Goal: Ask a question: Seek information or help from site administrators or community

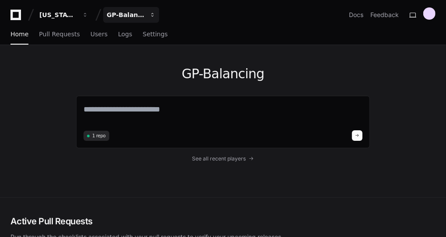
click at [146, 15] on button "GP-Balancing" at bounding box center [131, 15] width 56 height 16
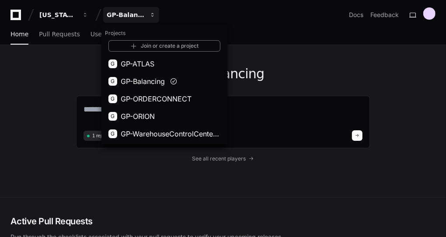
click at [146, 15] on button "GP-Balancing" at bounding box center [131, 15] width 56 height 16
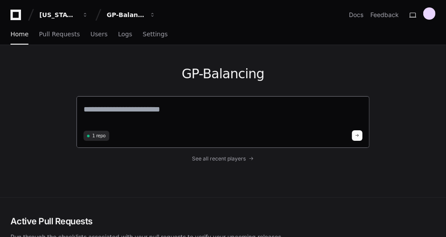
click at [127, 103] on textarea at bounding box center [223, 115] width 279 height 24
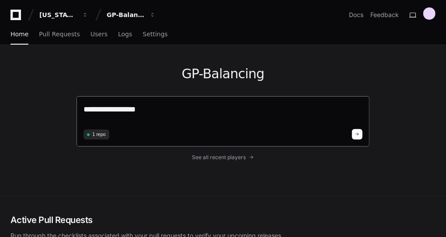
paste textarea "**********"
type textarea "**********"
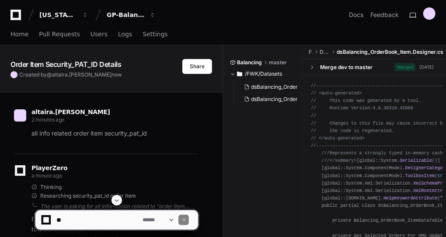
click at [77, 134] on p "all info related order item security_pat_id" at bounding box center [114, 134] width 167 height 10
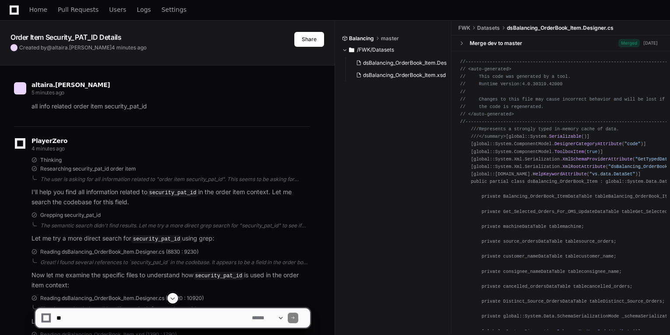
scroll to position [70, 0]
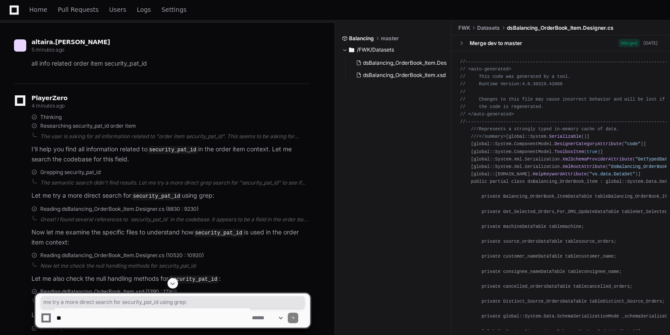
drag, startPoint x: 108, startPoint y: 192, endPoint x: 223, endPoint y: 190, distance: 115.0
click at [223, 191] on p "Let me try a more direct search for security_pat_id using grep:" at bounding box center [170, 196] width 279 height 10
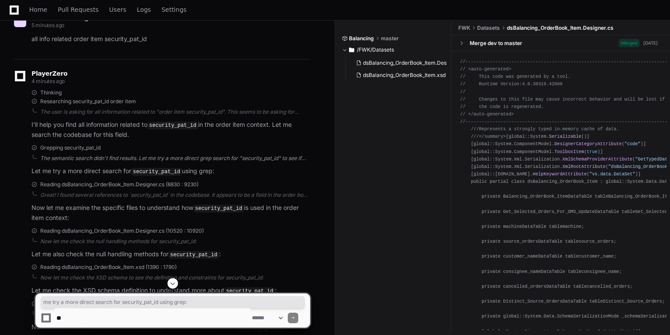
scroll to position [105, 0]
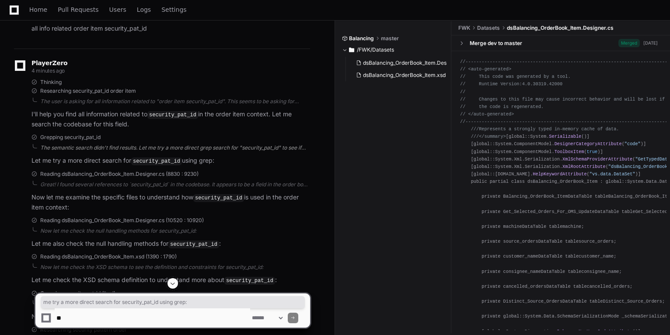
click at [159, 182] on div "Great! I found several references to `security_pat_id` in the codebase. It appe…" at bounding box center [175, 184] width 270 height 7
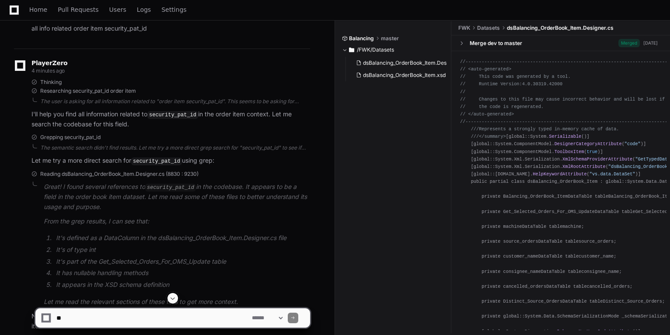
scroll to position [140, 0]
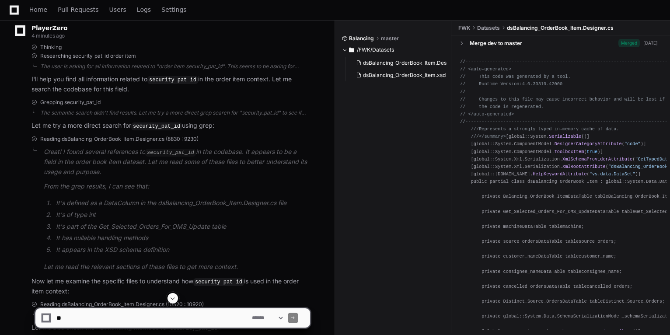
click at [72, 242] on ol "It's defined as a DataColumn in the dsBalancing_OrderBook_Item.Designer.cs file…" at bounding box center [177, 226] width 266 height 57
click at [70, 234] on li "It has nullable handling methods" at bounding box center [181, 238] width 257 height 10
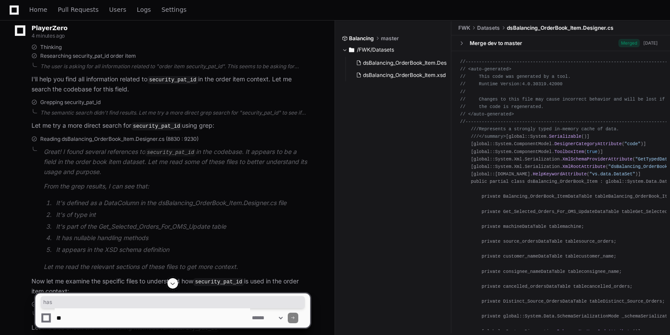
drag, startPoint x: 70, startPoint y: 234, endPoint x: 55, endPoint y: 244, distance: 18.5
click at [55, 245] on li "It appears in the XSD schema definition" at bounding box center [181, 250] width 257 height 10
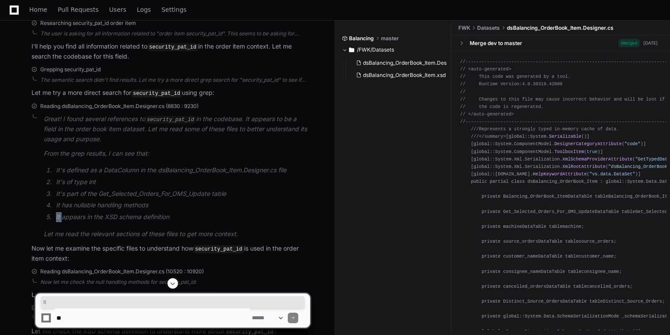
scroll to position [210, 0]
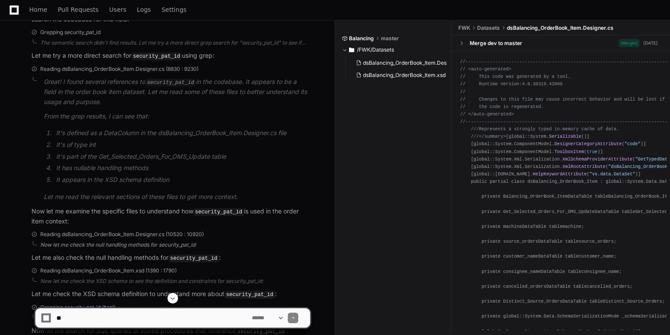
click at [75, 246] on div "Now let me check the null handling methods for security_pat_id:" at bounding box center [175, 244] width 270 height 7
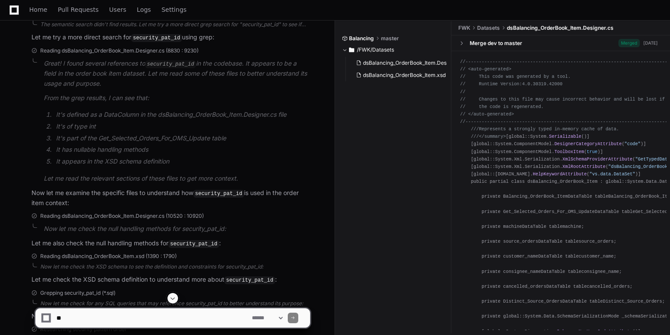
scroll to position [245, 0]
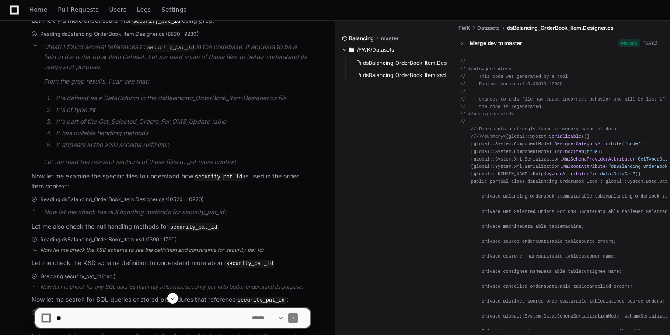
click at [72, 248] on div "Now let me check the XSD schema to see the definition and constraints for secur…" at bounding box center [175, 250] width 270 height 7
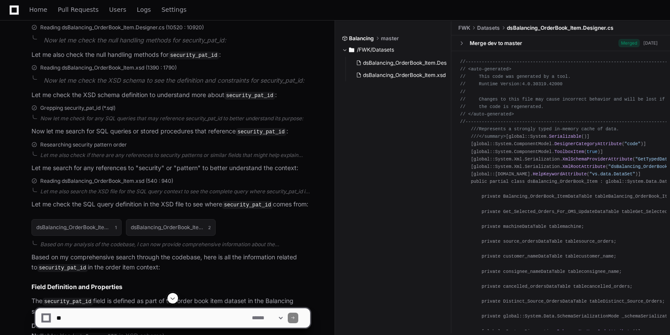
scroll to position [420, 0]
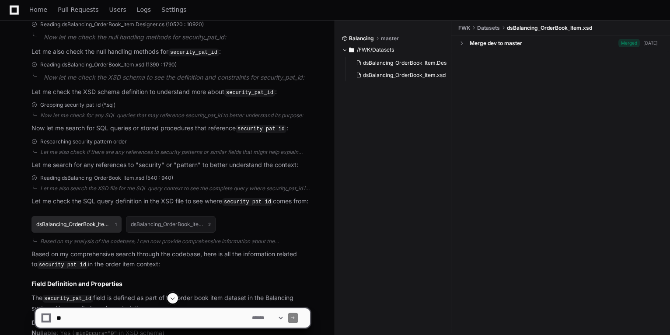
click at [64, 223] on h1 "dsBalancing_OrderBook_Item.xsd" at bounding box center [73, 224] width 74 height 5
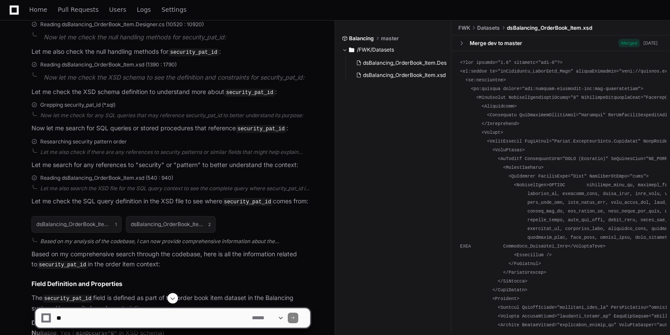
click at [57, 238] on div "Based on my analysis of the codebase, I can now provide comprehensive informati…" at bounding box center [175, 241] width 270 height 7
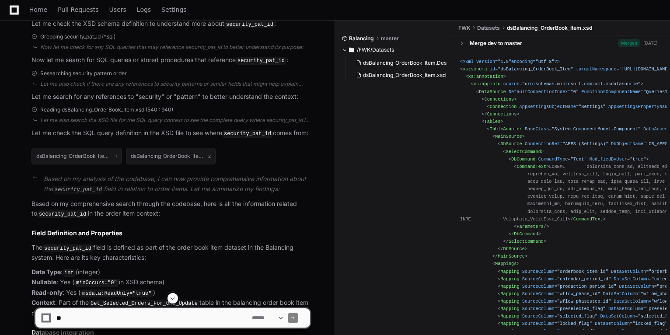
scroll to position [490, 0]
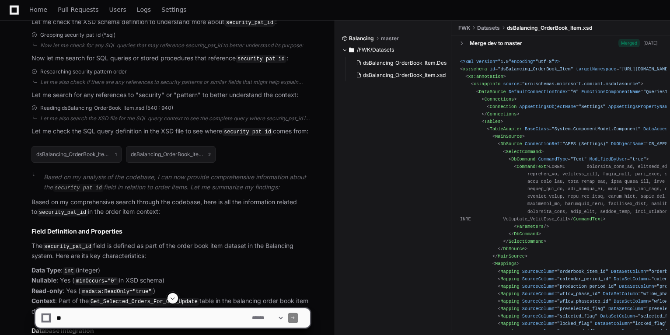
click at [46, 228] on h2 "Field Definition and Properties" at bounding box center [170, 231] width 279 height 9
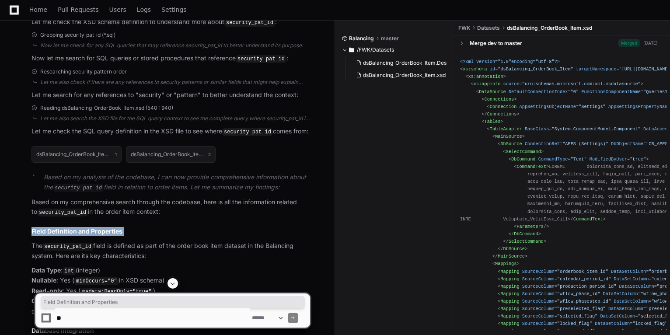
click at [46, 228] on h2 "Field Definition and Properties" at bounding box center [170, 231] width 279 height 9
drag, startPoint x: 46, startPoint y: 228, endPoint x: 36, endPoint y: 238, distance: 14.2
click at [36, 241] on p "The security_pat_id field is defined as part of the order book item dataset in …" at bounding box center [170, 251] width 279 height 20
drag, startPoint x: 147, startPoint y: 250, endPoint x: 142, endPoint y: 239, distance: 12.5
click at [142, 241] on p "The security_pat_id field is defined as part of the order book item dataset in …" at bounding box center [170, 251] width 279 height 20
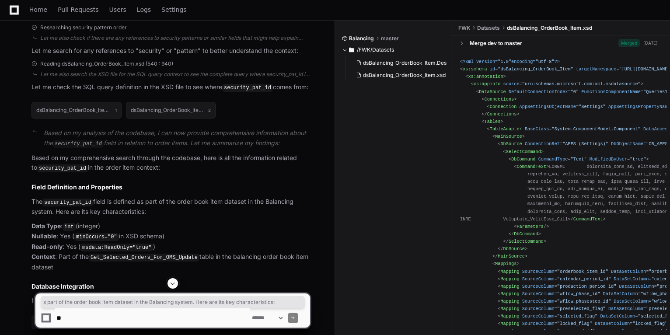
scroll to position [595, 0]
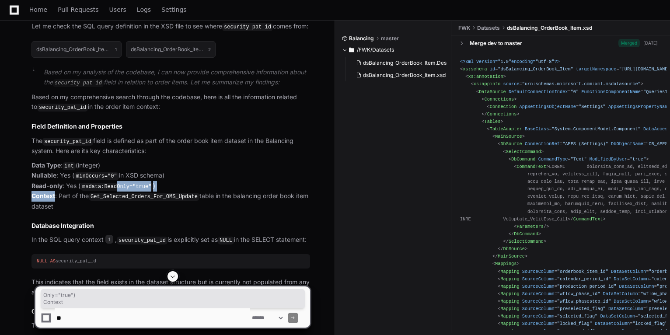
drag, startPoint x: 54, startPoint y: 192, endPoint x: 114, endPoint y: 185, distance: 60.3
click at [114, 185] on p "Data Type : int (integer) Nullable : Yes ( minOccurs="0" in XSD schema) Read-on…" at bounding box center [170, 186] width 279 height 51
drag, startPoint x: 114, startPoint y: 185, endPoint x: 122, endPoint y: 189, distance: 9.2
click at [122, 193] on code "Get_Selected_Orders_For_OMS_Update" at bounding box center [144, 197] width 111 height 8
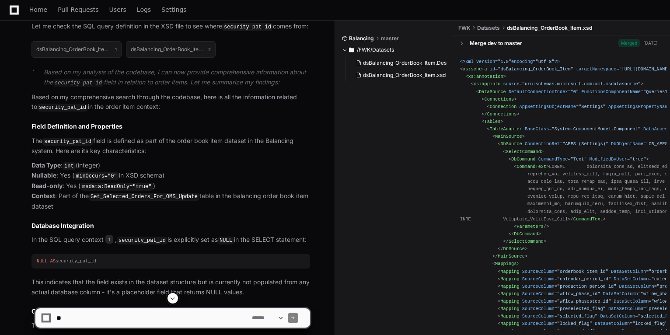
click at [103, 193] on code "Get_Selected_Orders_For_OMS_Update" at bounding box center [144, 197] width 111 height 8
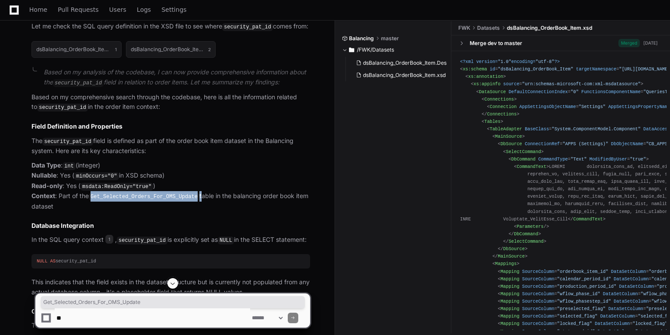
click at [103, 193] on code "Get_Selected_Orders_For_OMS_Update" at bounding box center [144, 197] width 111 height 8
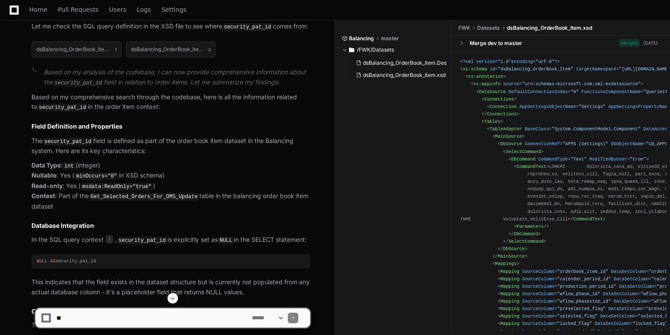
scroll to position [630, 0]
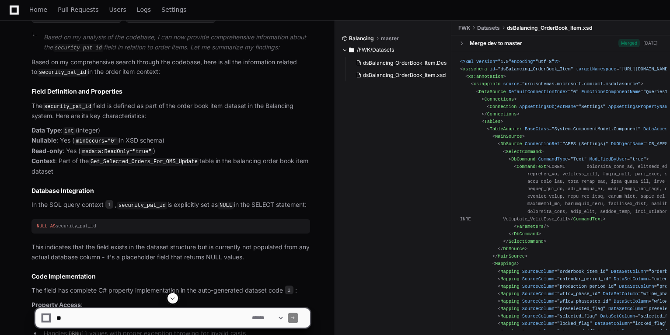
click at [170, 200] on p "In the SQL query context 1 , security_pat_id is explicitly set as NULL in the S…" at bounding box center [170, 205] width 279 height 10
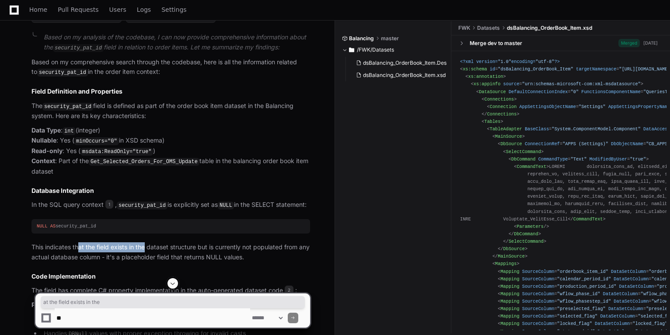
drag, startPoint x: 79, startPoint y: 246, endPoint x: 145, endPoint y: 243, distance: 66.1
click at [145, 243] on p "This indicates that the field exists in the dataset structure but is currently …" at bounding box center [170, 252] width 279 height 20
drag, startPoint x: 145, startPoint y: 243, endPoint x: 192, endPoint y: 238, distance: 46.6
click at [192, 242] on p "This indicates that the field exists in the dataset structure but is currently …" at bounding box center [170, 252] width 279 height 20
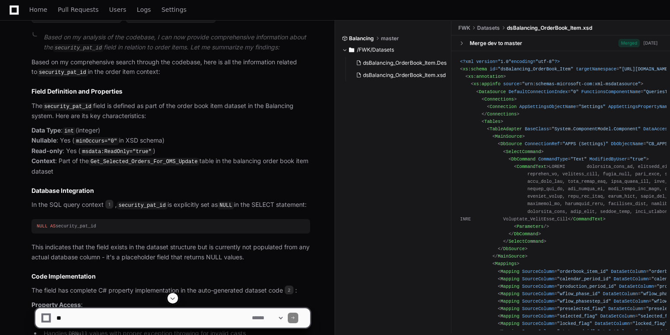
click at [241, 244] on p "This indicates that the field exists in the dataset structure but is currently …" at bounding box center [170, 252] width 279 height 20
click at [287, 242] on p "This indicates that the field exists in the dataset structure but is currently …" at bounding box center [170, 252] width 279 height 20
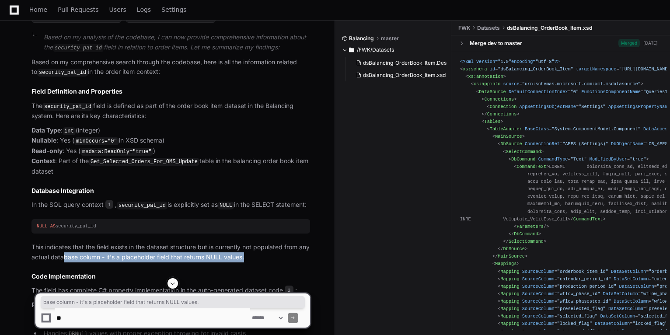
drag, startPoint x: 64, startPoint y: 250, endPoint x: 255, endPoint y: 249, distance: 191.6
click at [255, 249] on p "This indicates that the field exists in the dataset structure but is currently …" at bounding box center [170, 252] width 279 height 20
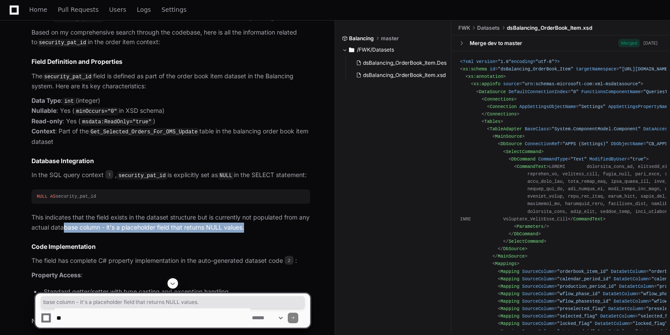
scroll to position [700, 0]
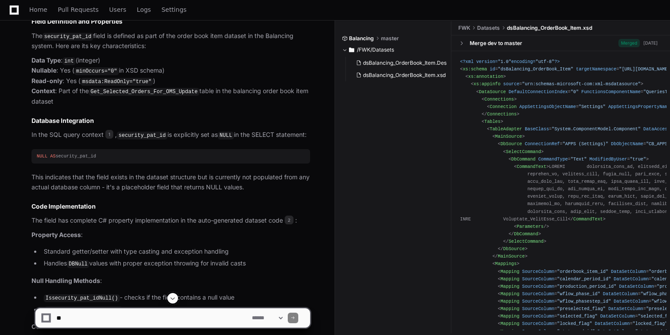
click at [59, 216] on p "The field has complete C# property implementation in the auto-generated dataset…" at bounding box center [170, 221] width 279 height 10
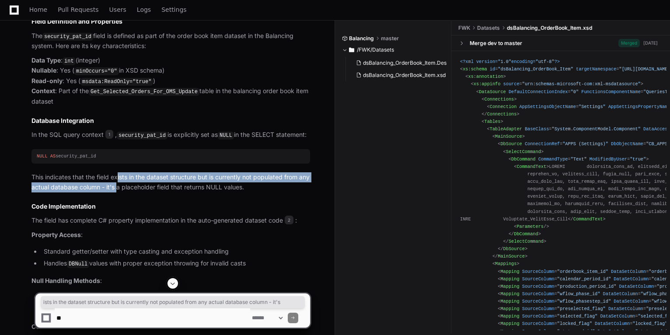
drag, startPoint x: 118, startPoint y: 173, endPoint x: 118, endPoint y: 180, distance: 7.0
click at [118, 180] on p "This indicates that the field exists in the dataset structure but is currently …" at bounding box center [170, 182] width 279 height 20
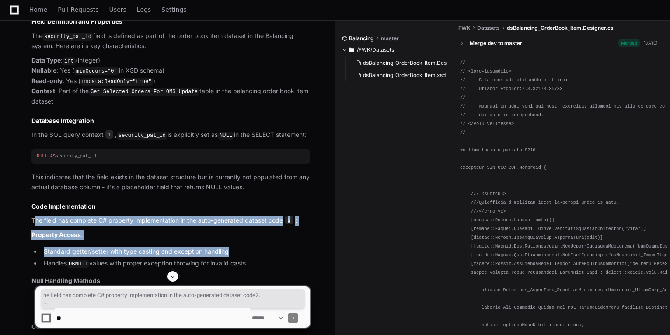
drag, startPoint x: 36, startPoint y: 215, endPoint x: 279, endPoint y: 234, distance: 244.0
click at [279, 234] on article "Based on my comprehensive search through the codebase, here is all the informat…" at bounding box center [170, 293] width 279 height 613
click at [96, 249] on li "Standard getter/setter with type casting and exception handling" at bounding box center [175, 252] width 269 height 10
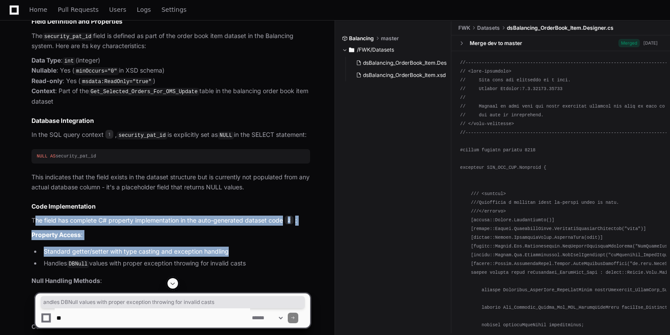
drag, startPoint x: 47, startPoint y: 257, endPoint x: 252, endPoint y: 257, distance: 204.7
click at [252, 258] on li "Handles DBNull values with proper exception throwing for invalid casts" at bounding box center [175, 263] width 269 height 10
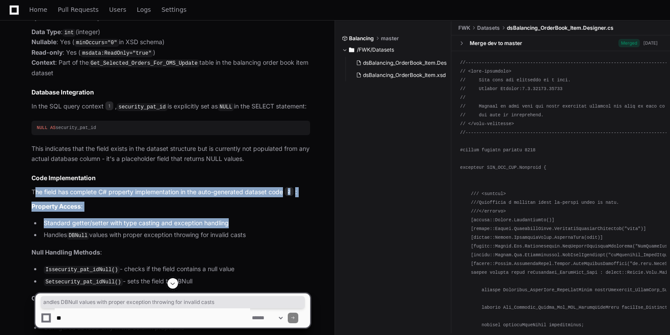
scroll to position [770, 0]
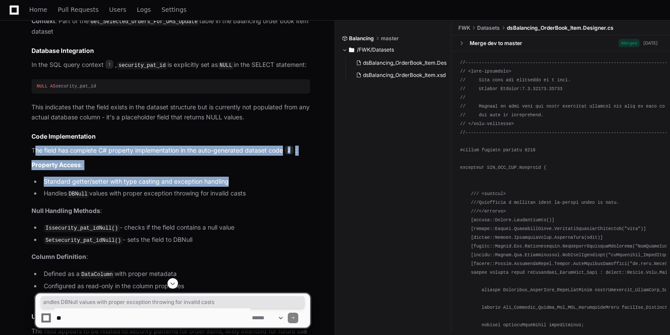
click at [124, 223] on li "Issecurity_pat_idNull() - checks if the field contains a null value" at bounding box center [175, 228] width 269 height 10
click at [67, 224] on code "Issecurity_pat_idNull()" at bounding box center [82, 228] width 76 height 8
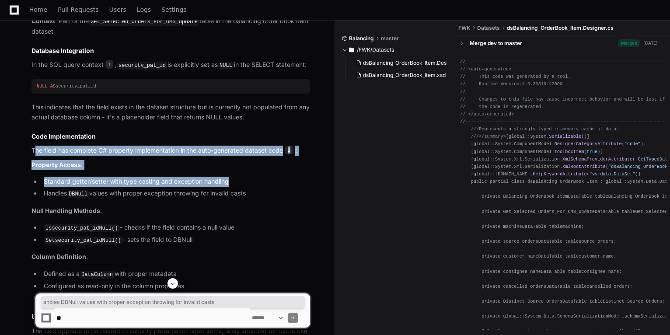
scroll to position [805, 0]
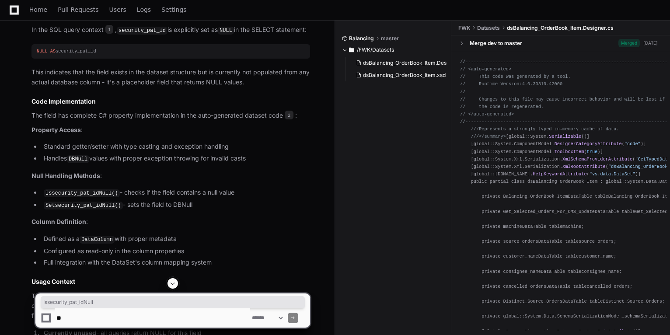
drag, startPoint x: 67, startPoint y: 224, endPoint x: 48, endPoint y: 235, distance: 22.7
click at [48, 235] on li "Defined as a DataColumn with proper metadata" at bounding box center [175, 239] width 269 height 10
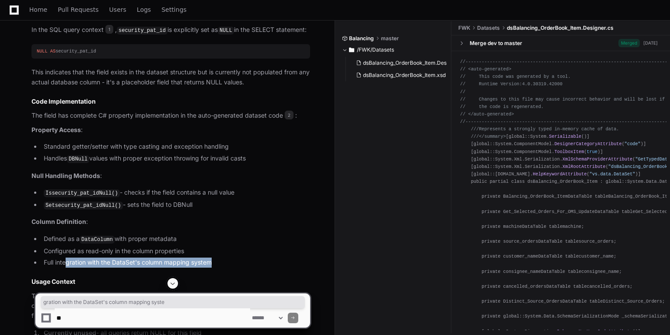
drag, startPoint x: 65, startPoint y: 257, endPoint x: 228, endPoint y: 251, distance: 163.3
click at [228, 258] on li "Full integration with the DataSet's column mapping system" at bounding box center [175, 263] width 269 height 10
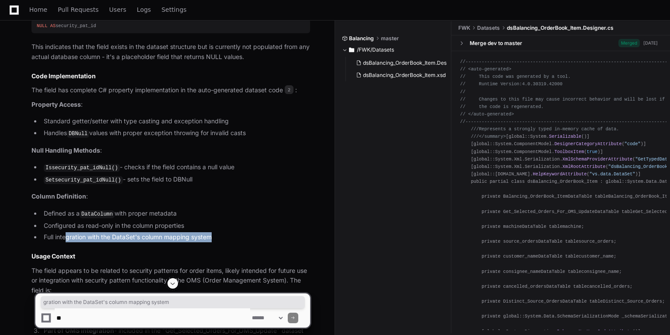
scroll to position [910, 0]
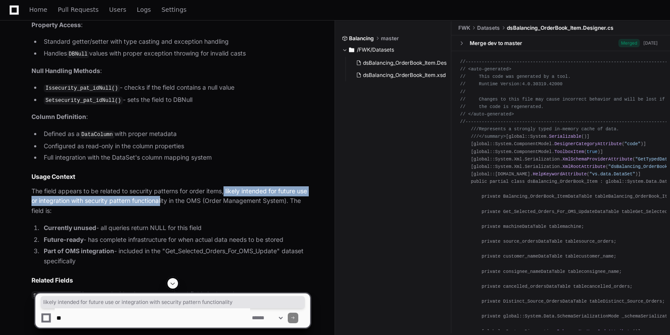
drag, startPoint x: 223, startPoint y: 184, endPoint x: 162, endPoint y: 195, distance: 62.6
click at [162, 195] on p "The field appears to be related to security patterns for order items, likely in…" at bounding box center [170, 201] width 279 height 30
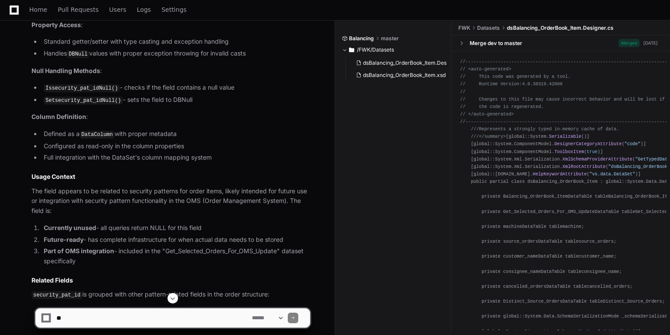
drag, startPoint x: 162, startPoint y: 195, endPoint x: 108, endPoint y: 203, distance: 54.9
click at [108, 203] on p "The field appears to be related to security patterns for order items, likely in…" at bounding box center [170, 201] width 279 height 30
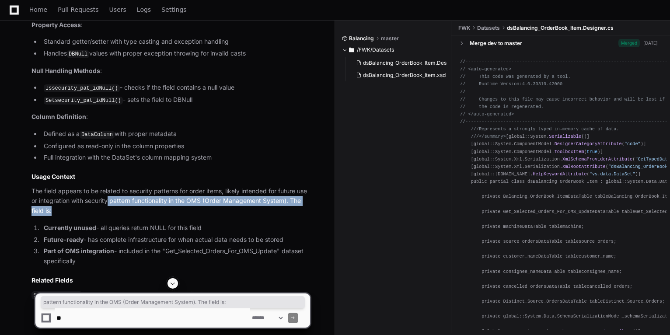
drag, startPoint x: 108, startPoint y: 203, endPoint x: 108, endPoint y: 198, distance: 5.3
click at [108, 198] on p "The field appears to be related to security patterns for order items, likely in…" at bounding box center [170, 201] width 279 height 30
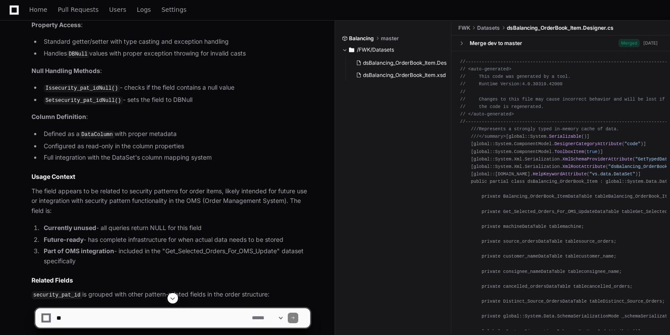
click at [59, 224] on strong "Currently unused" at bounding box center [70, 227] width 52 height 7
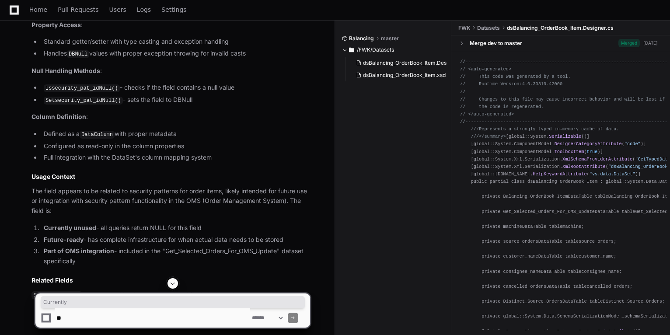
drag, startPoint x: 59, startPoint y: 220, endPoint x: 124, endPoint y: 228, distance: 65.6
click at [124, 235] on li "Future-ready - has complete infrastructure for when actual data needs to be sto…" at bounding box center [175, 240] width 269 height 10
drag, startPoint x: 44, startPoint y: 233, endPoint x: 94, endPoint y: 231, distance: 50.8
click at [94, 235] on li "Future-ready - has complete infrastructure for when actual data needs to be sto…" at bounding box center [175, 240] width 269 height 10
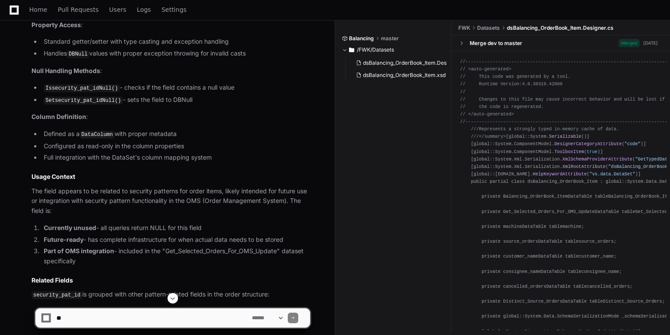
drag, startPoint x: 94, startPoint y: 231, endPoint x: 71, endPoint y: 220, distance: 25.8
click at [71, 224] on strong "Currently unused" at bounding box center [70, 227] width 52 height 7
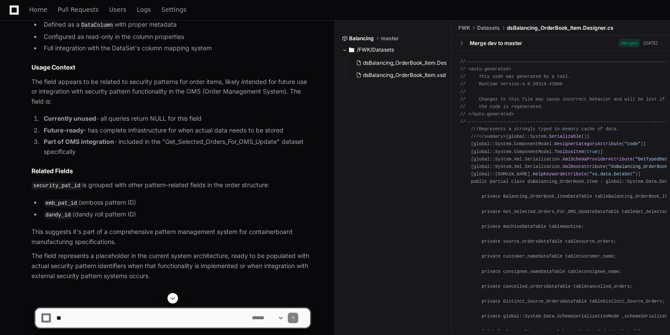
scroll to position [1027, 0]
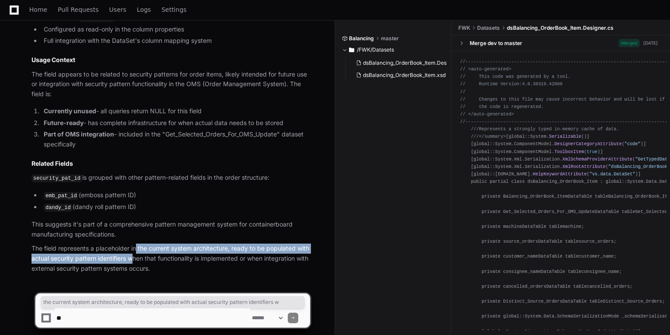
drag, startPoint x: 133, startPoint y: 248, endPoint x: 136, endPoint y: 237, distance: 11.1
click at [136, 244] on p "The field represents a placeholder in the current system architecture, ready to…" at bounding box center [170, 259] width 279 height 30
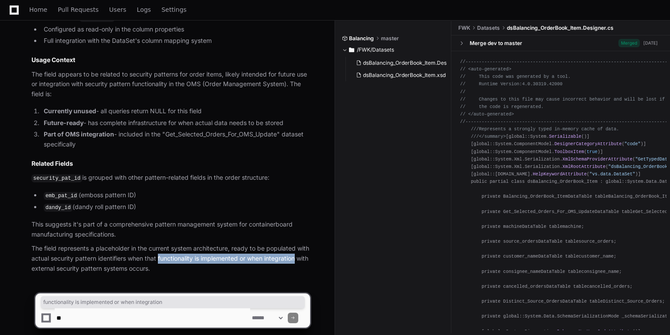
drag, startPoint x: 159, startPoint y: 251, endPoint x: 299, endPoint y: 248, distance: 140.4
click at [299, 248] on p "The field represents a placeholder in the current system architecture, ready to…" at bounding box center [170, 259] width 279 height 30
click at [67, 261] on p "The field represents a placeholder in the current system architecture, ready to…" at bounding box center [170, 259] width 279 height 30
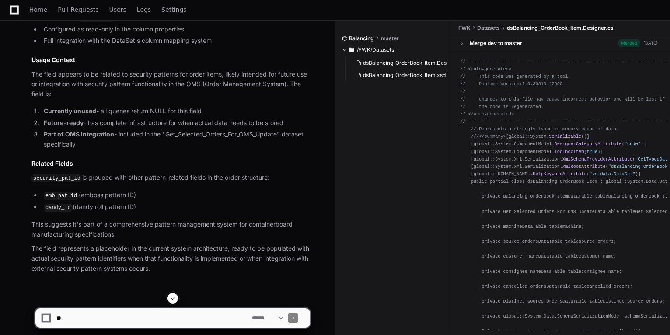
scroll to position [992, 0]
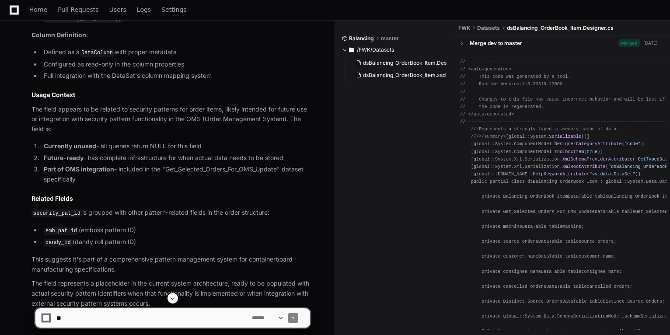
click at [55, 142] on strong "Currently unused" at bounding box center [70, 145] width 52 height 7
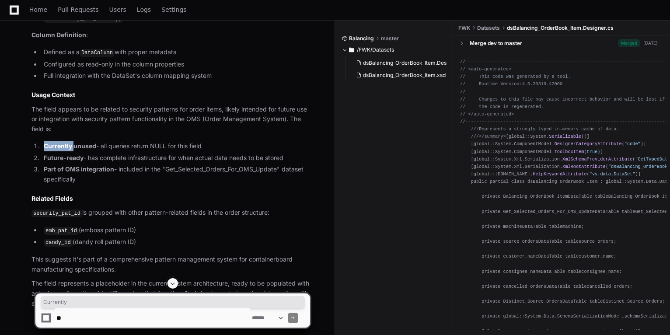
click at [55, 142] on strong "Currently unused" at bounding box center [70, 145] width 52 height 7
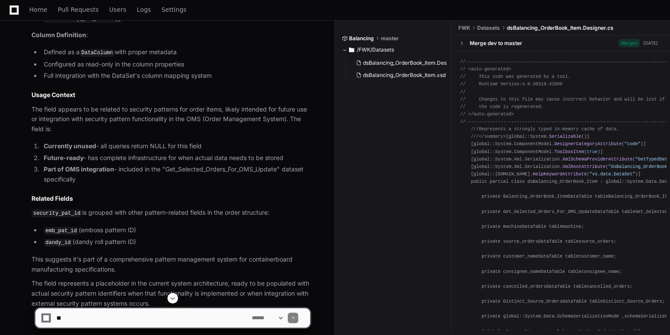
click at [182, 141] on li "Currently unused - all queries return NULL for this field" at bounding box center [175, 146] width 269 height 10
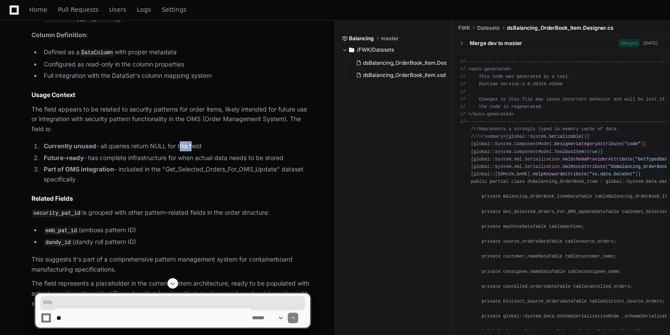
click at [182, 141] on li "Currently unused - all queries return NULL for this field" at bounding box center [175, 146] width 269 height 10
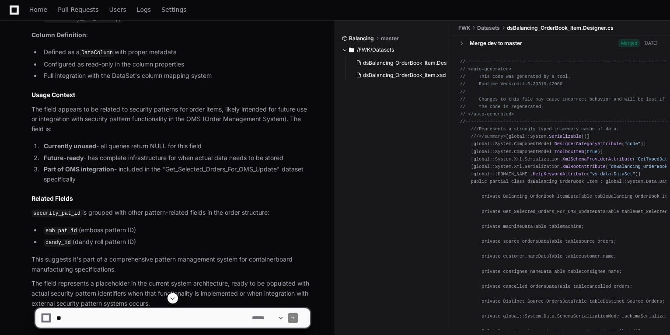
click at [109, 165] on strong "Part of OMS integration" at bounding box center [79, 168] width 70 height 7
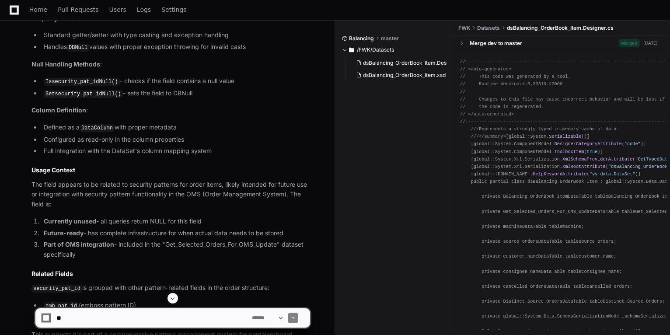
scroll to position [887, 0]
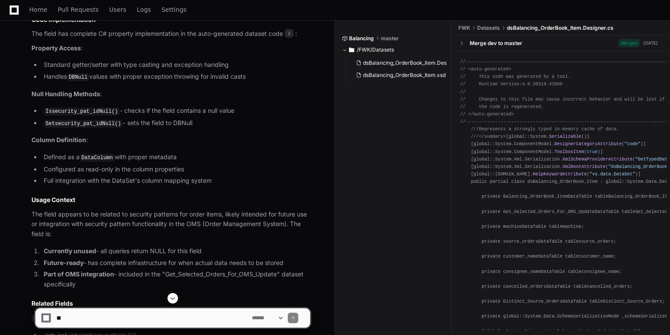
click at [81, 120] on code "Setsecurity_pat_idNull()" at bounding box center [83, 124] width 79 height 8
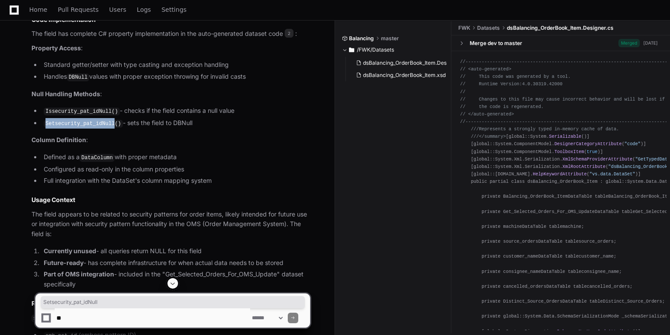
click at [81, 120] on code "Setsecurity_pat_idNull()" at bounding box center [83, 124] width 79 height 8
copy code "Setsecurity_pat_idNull"
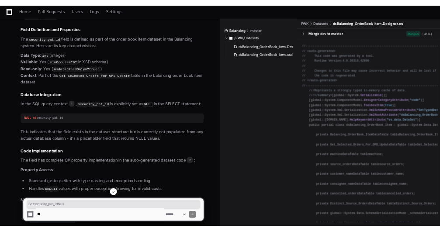
scroll to position [677, 0]
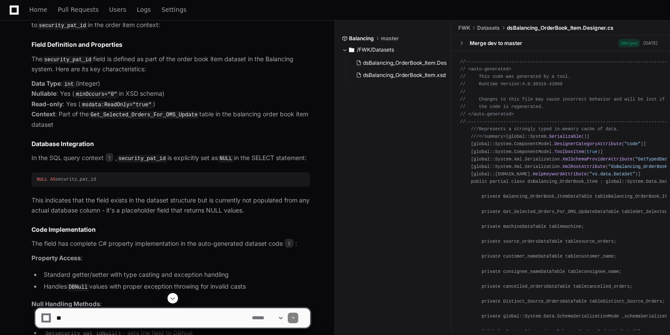
click at [130, 111] on code "Get_Selected_Orders_For_OMS_Update" at bounding box center [144, 115] width 111 height 8
click at [126, 112] on code "Get_Selected_Orders_For_OMS_Update" at bounding box center [144, 115] width 111 height 8
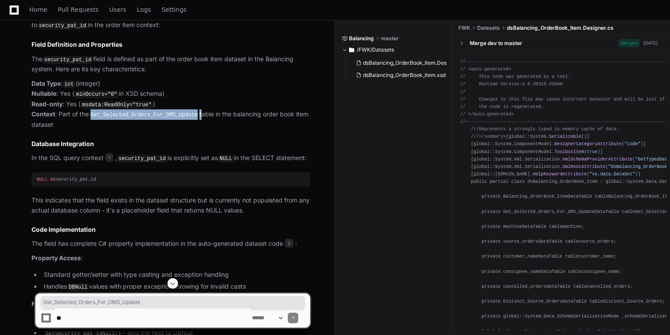
copy p "Get_Selected_Orders_For_OMS_Update"
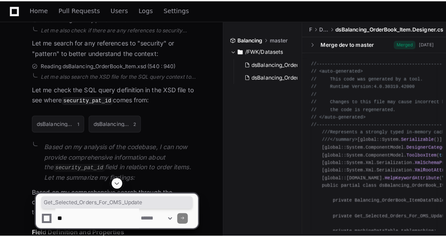
scroll to position [747, 0]
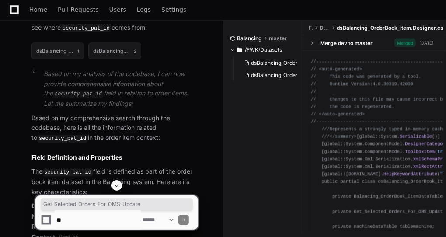
click at [376, 214] on div "**********" at bounding box center [223, 208] width 446 height 57
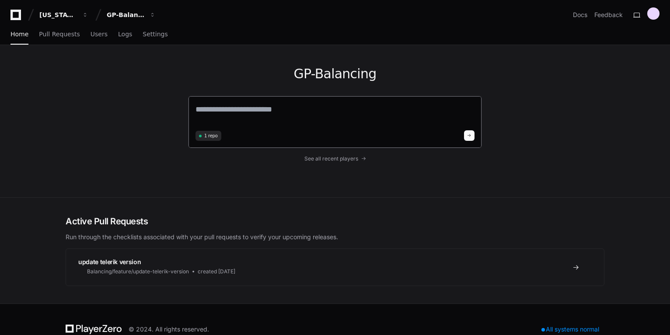
click at [263, 114] on textarea at bounding box center [335, 115] width 279 height 24
paste textarea "**********"
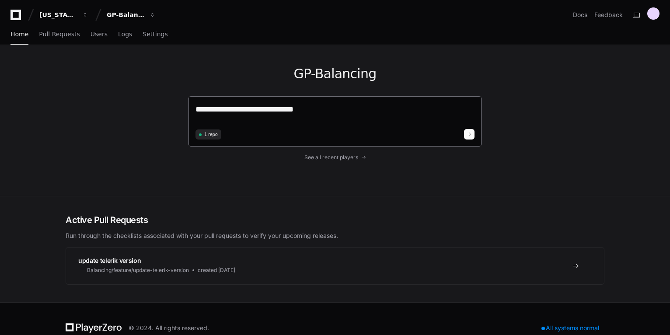
type textarea "**********"
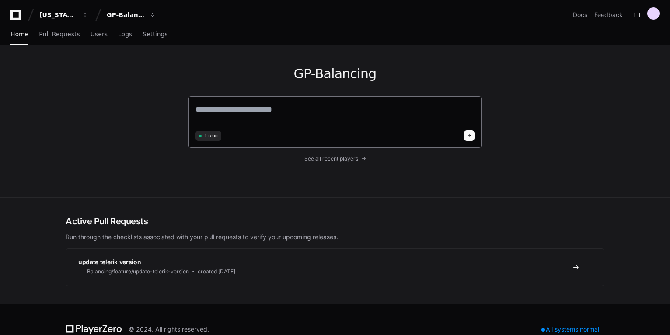
click at [208, 135] on span "1 repo" at bounding box center [211, 136] width 14 height 7
click at [469, 132] on button at bounding box center [469, 135] width 10 height 10
click at [346, 158] on span "See all recent players" at bounding box center [331, 158] width 54 height 7
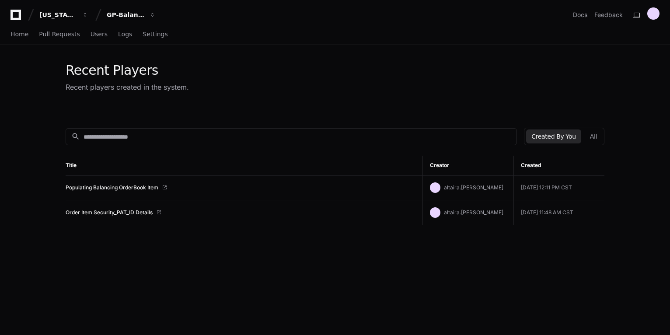
click at [128, 185] on link "Populating Balancing OrderBook Item" at bounding box center [112, 187] width 93 height 7
click at [126, 210] on link "Order Item Security_PAT_ID Details" at bounding box center [109, 212] width 87 height 7
click at [129, 133] on input at bounding box center [298, 137] width 428 height 9
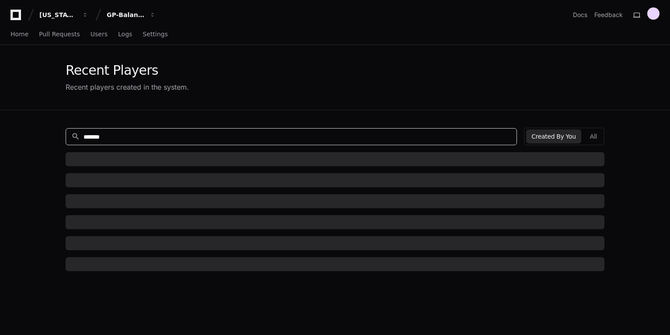
paste input "**********"
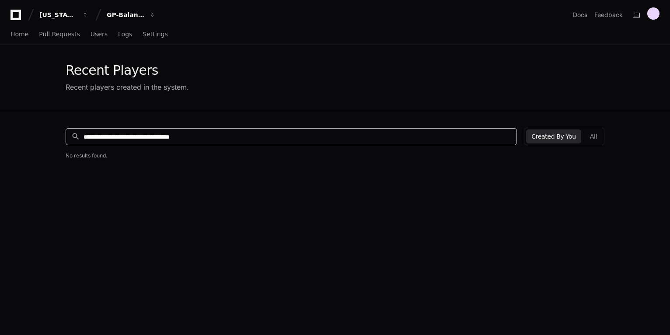
type input "**********"
click at [77, 14] on div "GP-Balancing" at bounding box center [58, 14] width 38 height 9
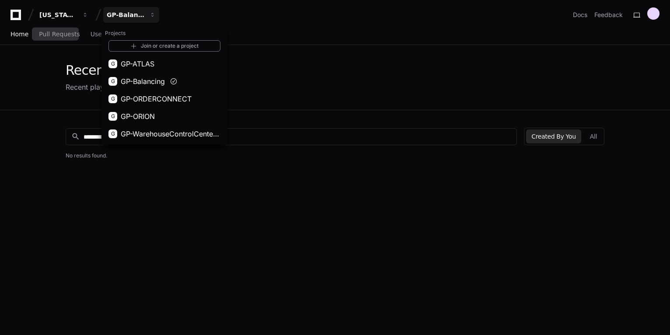
click at [19, 37] on span "Home" at bounding box center [19, 33] width 18 height 5
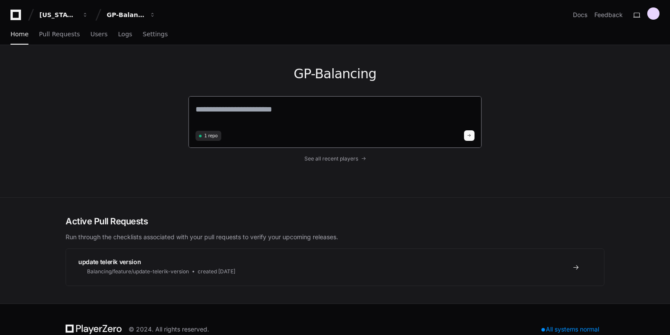
click at [314, 120] on textarea at bounding box center [335, 115] width 279 height 24
paste textarea "**********"
type textarea "**********"
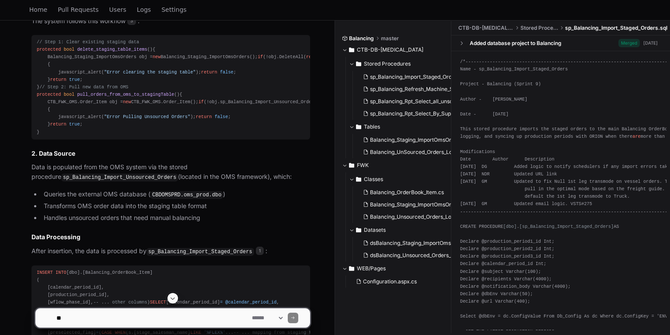
scroll to position [656, 0]
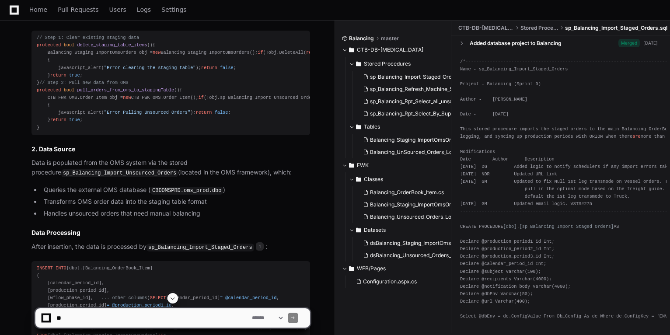
click at [177, 178] on p "Data is populated from the OMS system via the stored procedure sp_Balancing_Imp…" at bounding box center [170, 168] width 279 height 20
click at [67, 196] on li "Queries the external OMS database ( CBDOMSPRD.oms_prod.dbo )" at bounding box center [175, 190] width 269 height 10
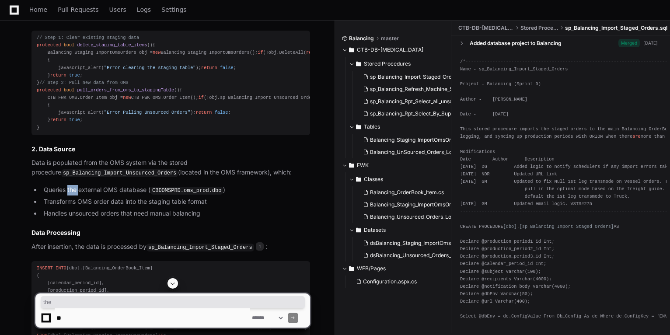
click at [67, 196] on li "Queries the external OMS database ( CBDOMSPRD.oms_prod.dbo )" at bounding box center [175, 190] width 269 height 10
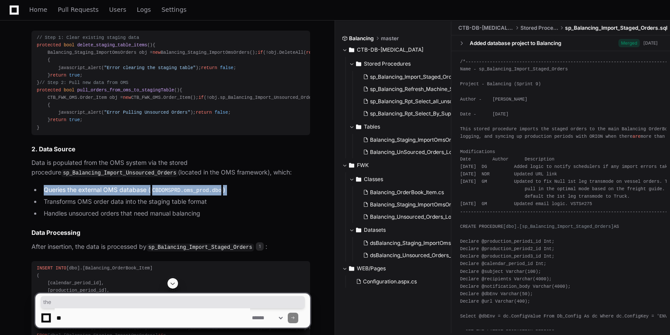
click at [67, 196] on li "Queries the external OMS database ( CBDOMSPRD.oms_prod.dbo )" at bounding box center [175, 190] width 269 height 10
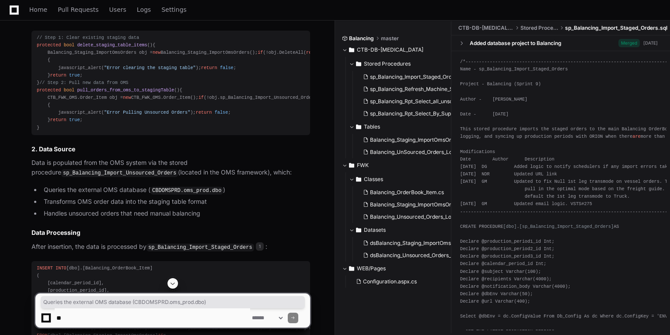
drag, startPoint x: 67, startPoint y: 258, endPoint x: 65, endPoint y: 266, distance: 8.3
click at [65, 207] on li "Transforms OMS order data into the staging table format" at bounding box center [175, 202] width 269 height 10
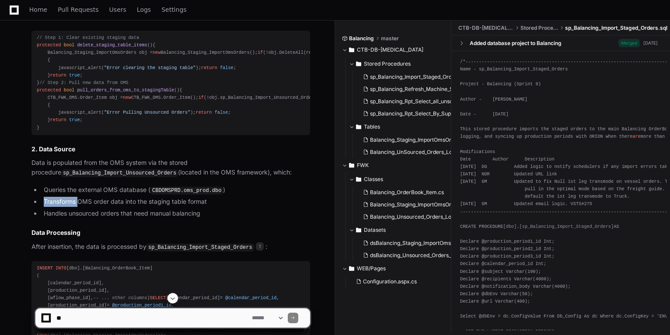
click at [65, 207] on li "Transforms OMS order data into the staging table format" at bounding box center [175, 202] width 269 height 10
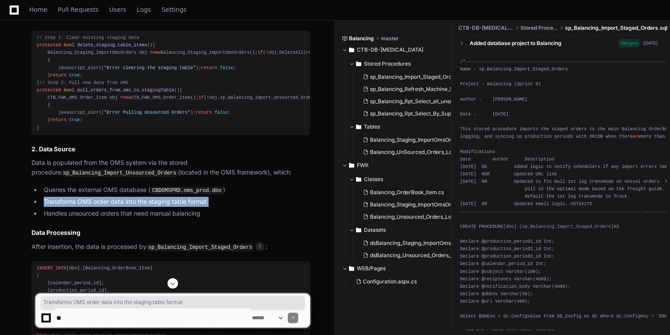
click at [65, 207] on li "Transforms OMS order data into the staging table format" at bounding box center [175, 202] width 269 height 10
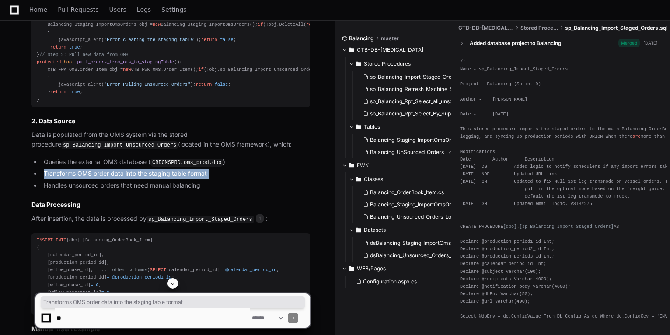
scroll to position [691, 0]
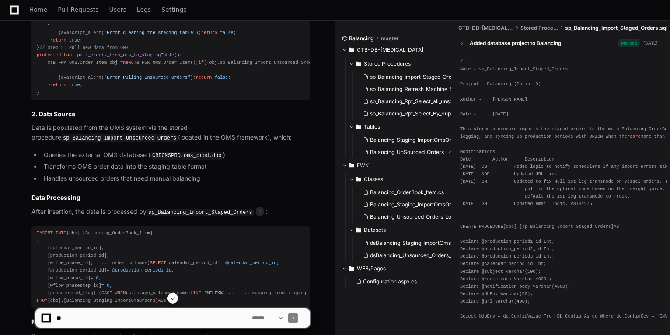
click at [80, 184] on li "Handles unsourced orders that need manual balancing" at bounding box center [175, 179] width 269 height 10
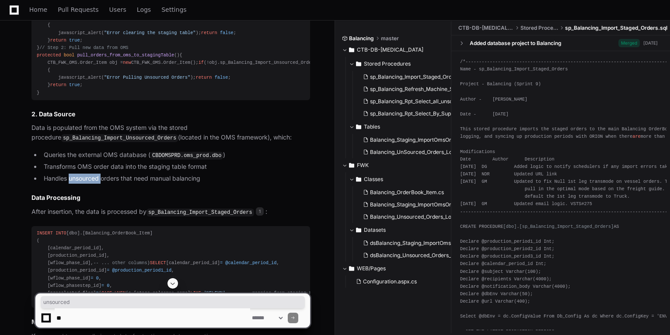
click at [80, 184] on li "Handles unsourced orders that need manual balancing" at bounding box center [175, 179] width 269 height 10
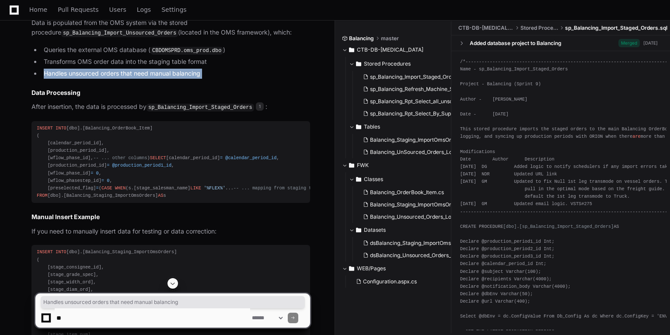
scroll to position [726, 0]
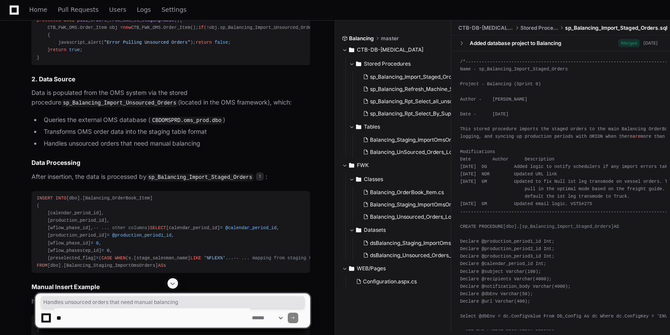
click at [86, 107] on code "sp_Balancing_Import_Unsourced_Orders" at bounding box center [119, 103] width 117 height 8
copy p "sp_Balancing_Import_Unsourced_Orders"
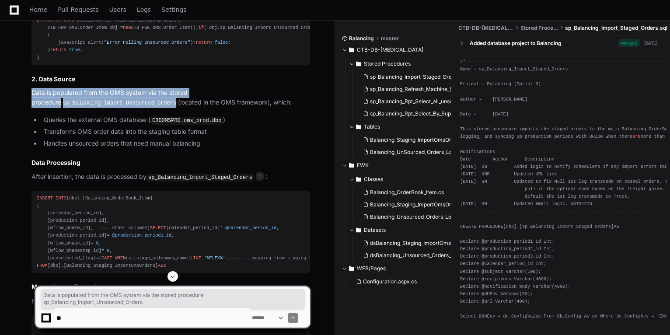
drag, startPoint x: 31, startPoint y: 161, endPoint x: 137, endPoint y: 169, distance: 106.2
click at [137, 108] on p "Data is populated from the OMS system via the stored procedure sp_Balancing_Imp…" at bounding box center [170, 98] width 279 height 20
copy p "Data is populated from the OMS system via the stored procedure sp_Balancing_Imp…"
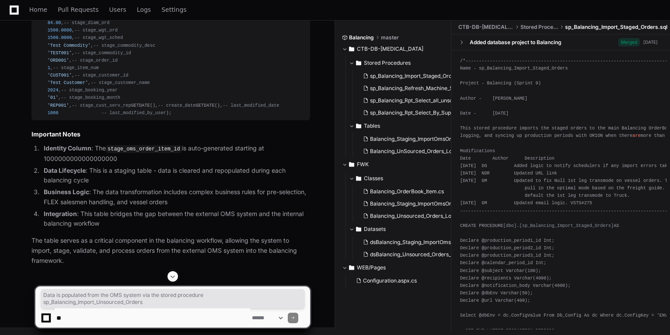
scroll to position [1356, 0]
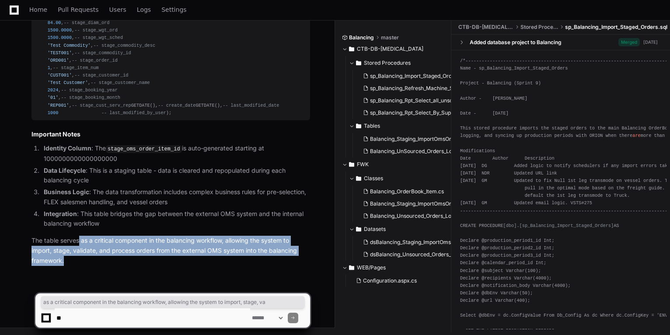
drag, startPoint x: 80, startPoint y: 243, endPoint x: 80, endPoint y: 259, distance: 15.7
click at [80, 259] on p "The table serves as a critical component in the balancing workflow, allowing th…" at bounding box center [170, 251] width 279 height 30
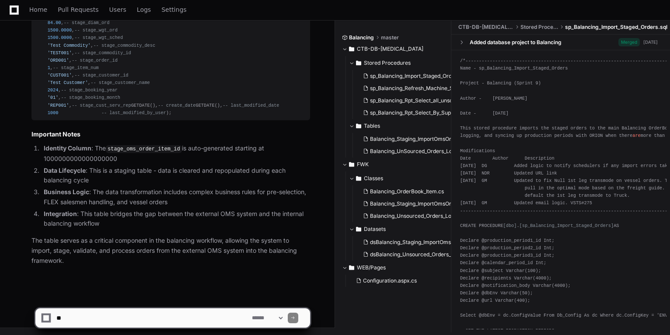
click at [87, 319] on textarea at bounding box center [153, 317] width 196 height 19
paste textarea "**********"
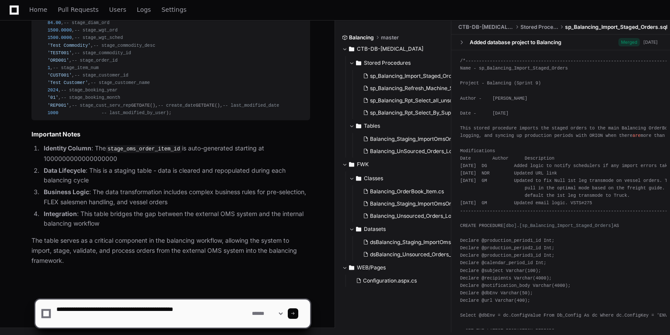
type textarea "**********"
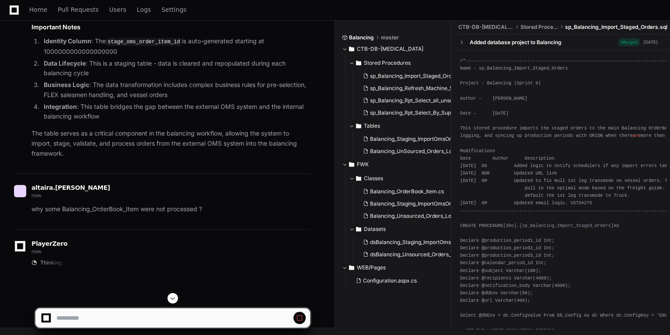
click at [110, 158] on p "The table serves as a critical component in the balancing workflow, allowing th…" at bounding box center [170, 144] width 279 height 30
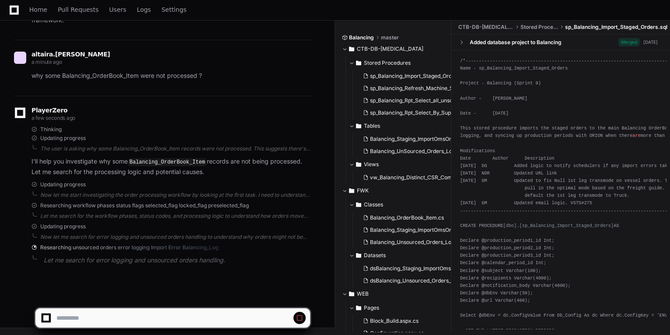
scroll to position [1596, 0]
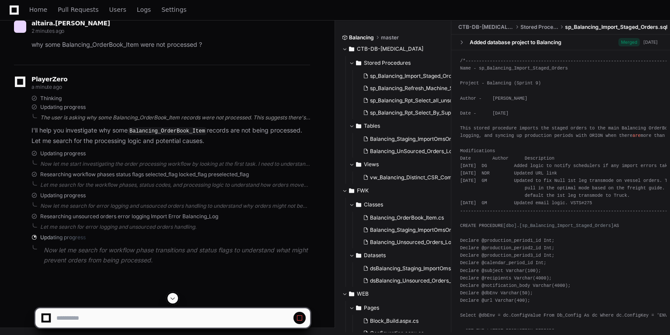
click at [235, 121] on div "The user is asking why some Balancing_OrderBook_Item records were not processed…" at bounding box center [175, 117] width 270 height 7
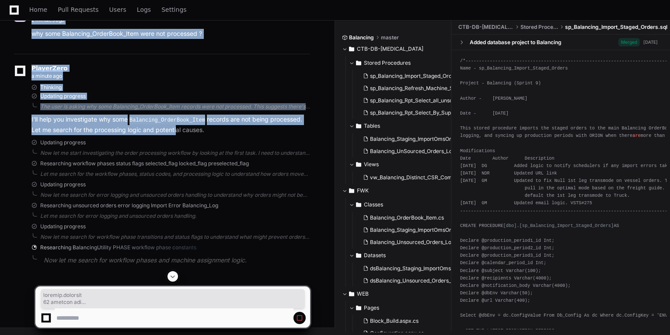
drag, startPoint x: 95, startPoint y: 163, endPoint x: 175, endPoint y: 175, distance: 80.8
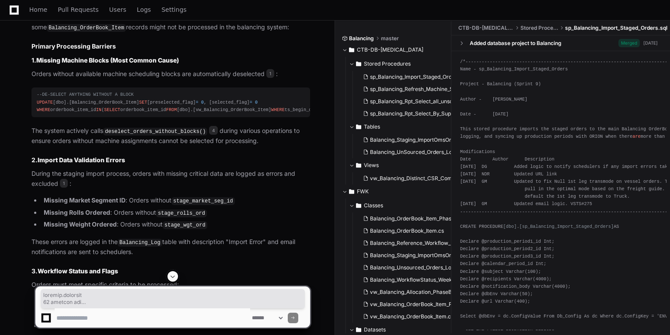
scroll to position [1914, 0]
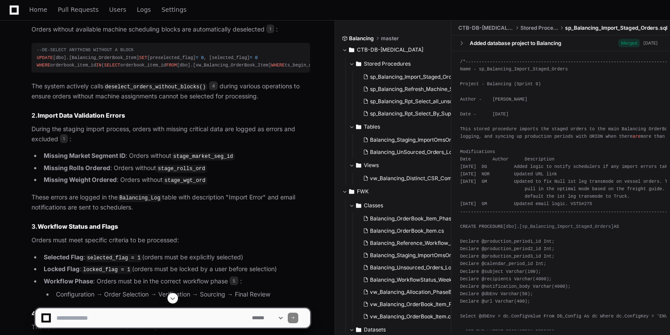
click at [57, 35] on p "Orders without available machine scheduling blocks are automatically deselected…" at bounding box center [170, 29] width 279 height 10
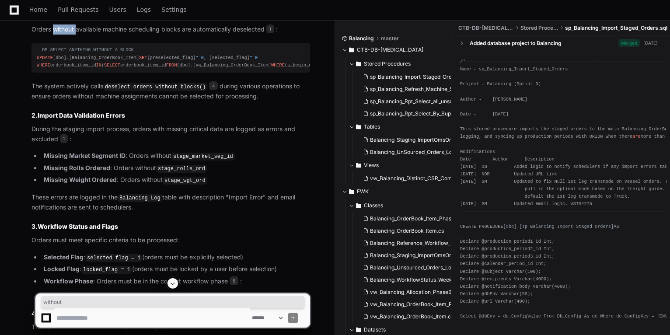
click at [57, 35] on p "Orders without available machine scheduling blocks are automatically deselected…" at bounding box center [170, 29] width 279 height 10
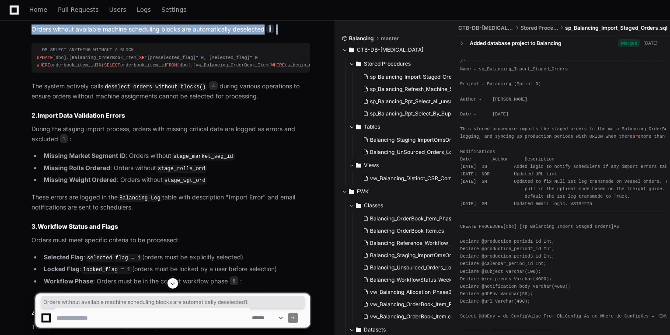
click at [57, 35] on p "Orders without available machine scheduling blocks are automatically deselected…" at bounding box center [170, 29] width 279 height 10
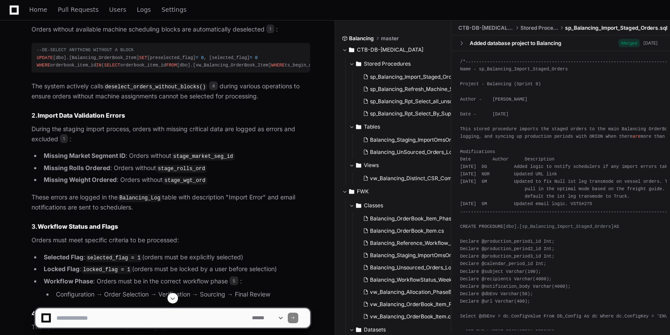
drag, startPoint x: 57, startPoint y: 191, endPoint x: 66, endPoint y: 199, distance: 12.4
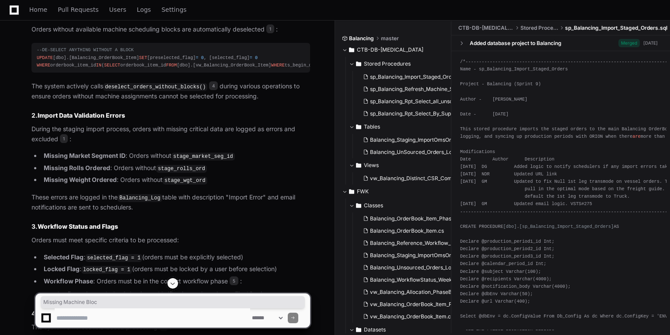
drag, startPoint x: 36, startPoint y: 182, endPoint x: 104, endPoint y: 178, distance: 67.4
click at [104, 20] on h3 "1. Missing Machine Blocks (Most Common Cause)" at bounding box center [170, 15] width 279 height 9
click at [108, 69] on div "--DE-SELECT ANYTHING WITHOUT A BLOCK UPDATE [dbo].[Balancing_OrderBook_Item] SE…" at bounding box center [171, 57] width 268 height 22
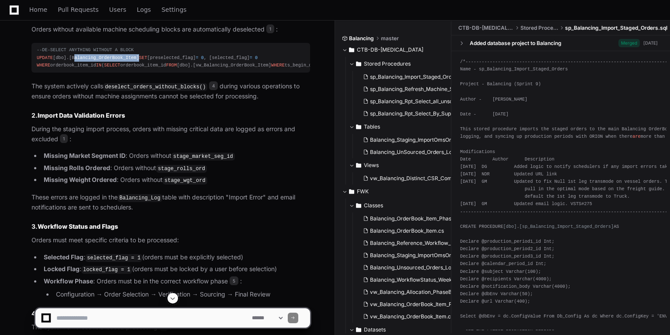
click at [108, 69] on div "--DE-SELECT ANYTHING WITHOUT A BLOCK UPDATE [dbo].[Balancing_OrderBook_Item] SE…" at bounding box center [171, 57] width 268 height 22
drag, startPoint x: 108, startPoint y: 224, endPoint x: 63, endPoint y: 231, distance: 44.7
click at [63, 69] on div "--DE-SELECT ANYTHING WITHOUT A BLOCK UPDATE [dbo].[Balancing_OrderBook_Item] SE…" at bounding box center [171, 57] width 268 height 22
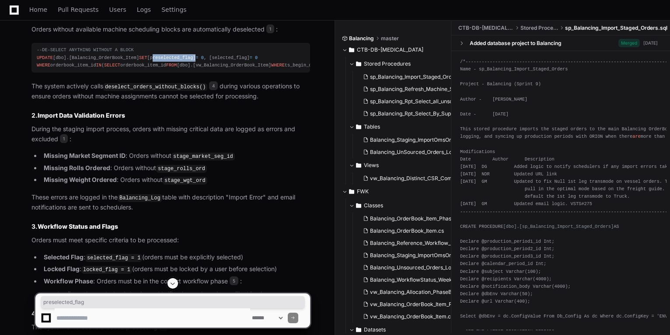
click at [63, 69] on div "--DE-SELECT ANYTHING WITHOUT A BLOCK UPDATE [dbo].[Balancing_OrderBook_Item] SE…" at bounding box center [171, 57] width 268 height 22
drag, startPoint x: 63, startPoint y: 231, endPoint x: 64, endPoint y: 238, distance: 7.1
click at [64, 69] on div "--DE-SELECT ANYTHING WITHOUT A BLOCK UPDATE [dbo].[Balancing_OrderBook_Item] SE…" at bounding box center [171, 57] width 268 height 22
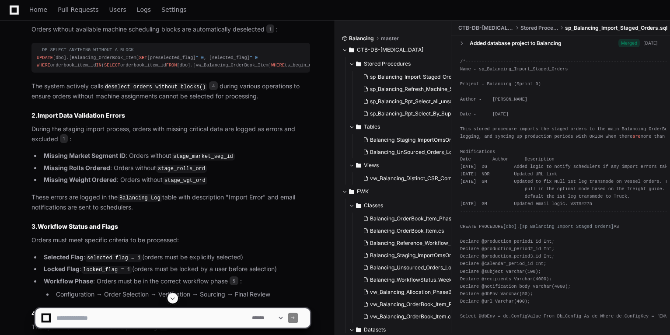
click at [64, 69] on div "--DE-SELECT ANYTHING WITHOUT A BLOCK UPDATE [dbo].[Balancing_OrderBook_Item] SE…" at bounding box center [171, 57] width 268 height 22
click at [150, 69] on div "--DE-SELECT ANYTHING WITHOUT A BLOCK UPDATE [dbo].[Balancing_OrderBook_Item] SE…" at bounding box center [171, 57] width 268 height 22
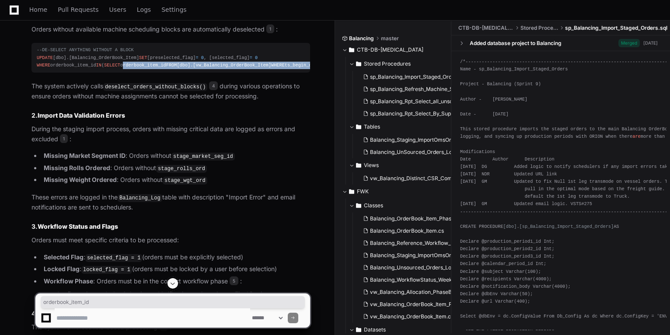
scroll to position [0, 27]
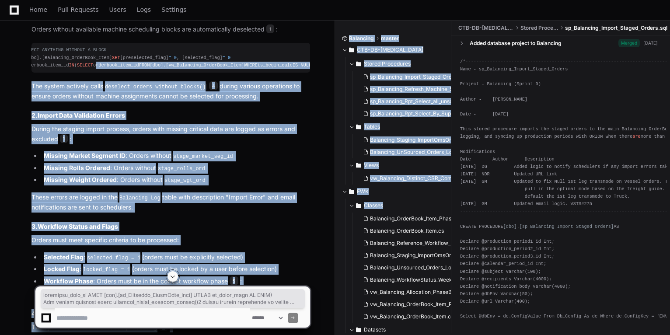
drag, startPoint x: 150, startPoint y: 235, endPoint x: 355, endPoint y: 235, distance: 205.1
click at [233, 69] on div "--DE-SELECT ANYTHING WITHOUT A BLOCK UPDATE [dbo].[Balancing_OrderBook_Item] SE…" at bounding box center [144, 57] width 268 height 22
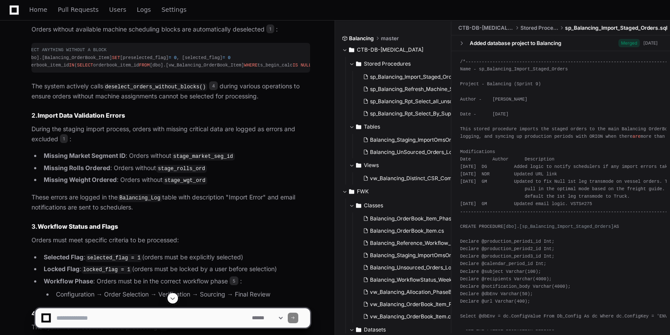
click at [129, 69] on div "--DE-SELECT ANYTHING WITHOUT A BLOCK UPDATE [dbo].[Balancing_OrderBook_Item] SE…" at bounding box center [144, 57] width 268 height 22
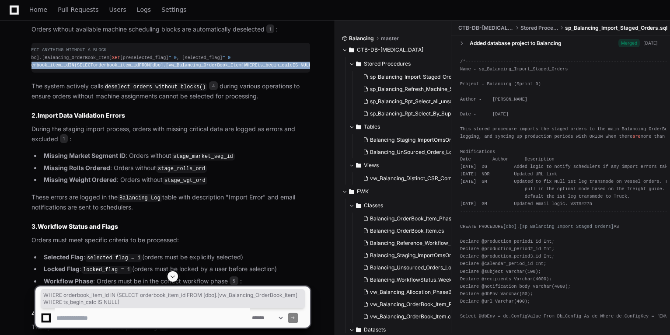
click at [129, 69] on div "--DE-SELECT ANYTHING WITHOUT A BLOCK UPDATE [dbo].[Balancing_OrderBook_Item] SE…" at bounding box center [144, 57] width 268 height 22
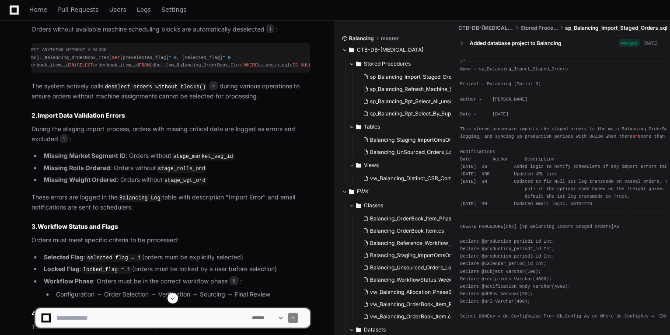
click at [110, 69] on div "--DE-SELECT ANYTHING WITHOUT A BLOCK UPDATE [dbo].[Balancing_OrderBook_Item] SE…" at bounding box center [144, 57] width 268 height 22
click at [40, 52] on span "--DE-SELECT ANYTHING WITHOUT A BLOCK" at bounding box center [58, 49] width 97 height 5
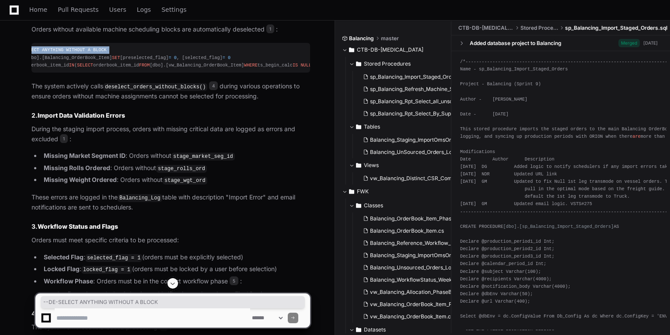
click at [40, 52] on span "--DE-SELECT ANYTHING WITHOUT A BLOCK" at bounding box center [58, 49] width 97 height 5
click at [162, 69] on div "--DE-SELECT ANYTHING WITHOUT A BLOCK UPDATE [dbo].[Balancing_OrderBook_Item] SE…" at bounding box center [144, 57] width 268 height 22
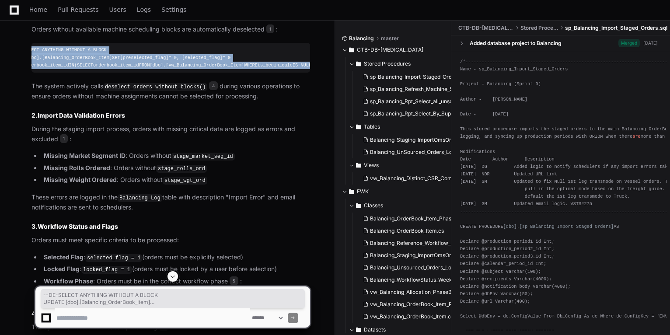
scroll to position [0, 0]
drag, startPoint x: 310, startPoint y: 237, endPoint x: 1, endPoint y: 203, distance: 310.7
copy div "--DE-SELECT ANYTHING WITHOUT A BLOCK UPDATE [dbo].[Balancing_OrderBook_Item] SE…"
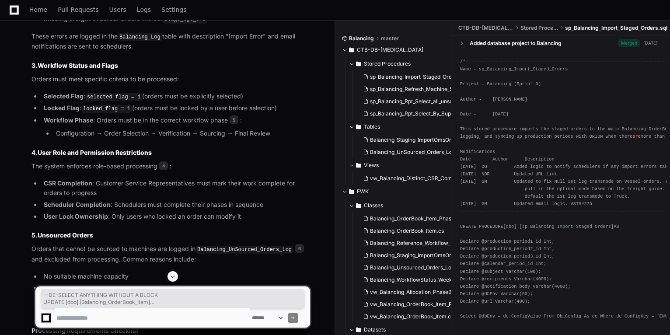
scroll to position [2089, 0]
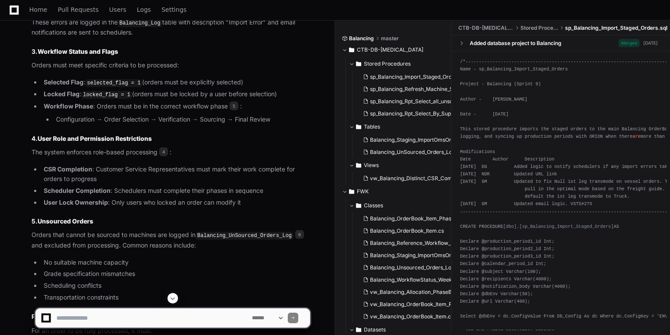
drag, startPoint x: 98, startPoint y: 152, endPoint x: 190, endPoint y: 147, distance: 92.4
click at [190, 147] on article "Based on my investigation of the codebase, there are several key reasons why so…" at bounding box center [170, 181] width 279 height 777
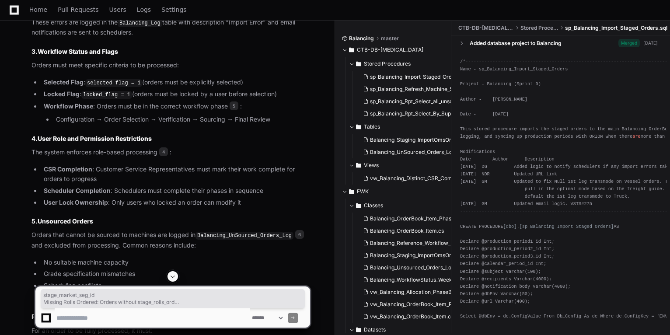
drag, startPoint x: 189, startPoint y: 156, endPoint x: 172, endPoint y: 153, distance: 16.4
copy ul "stage_market_seg_id Missing Rolls Ordered : Orders without stage_rolls_ord Miss…"
click at [136, 27] on code "Balancing_Log" at bounding box center [140, 23] width 45 height 8
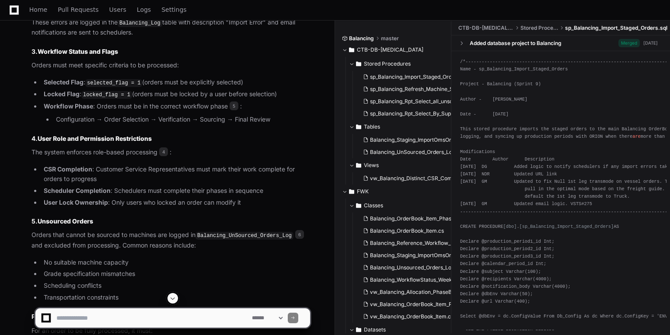
click at [136, 27] on code "Balancing_Log" at bounding box center [140, 23] width 45 height 8
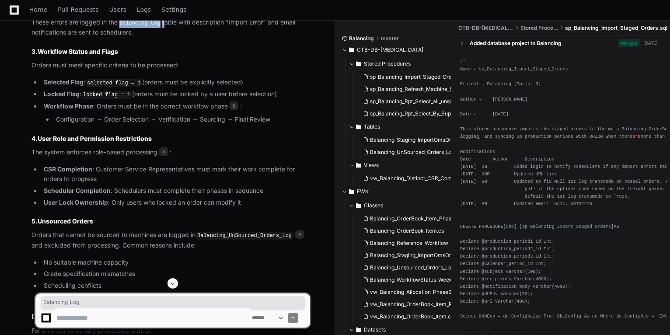
click at [136, 27] on code "Balancing_Log" at bounding box center [140, 23] width 45 height 8
copy p "Balancing_Log"
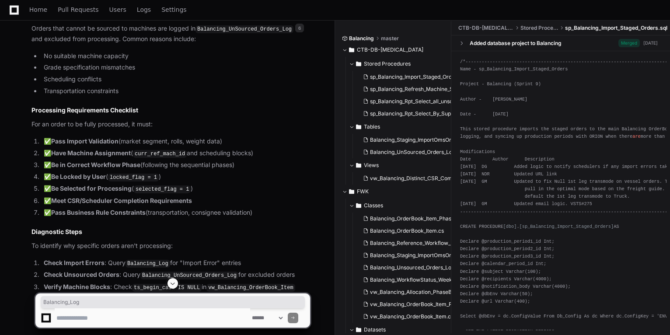
scroll to position [2299, 0]
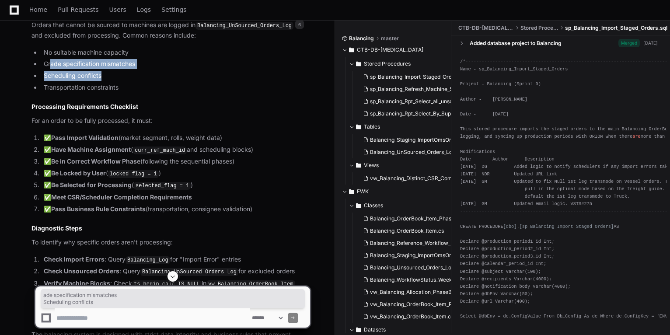
drag, startPoint x: 51, startPoint y: 233, endPoint x: 122, endPoint y: 243, distance: 72.4
click at [122, 93] on ul "No suitable machine capacity Grade specification mismatches Scheduling conflict…" at bounding box center [170, 70] width 279 height 45
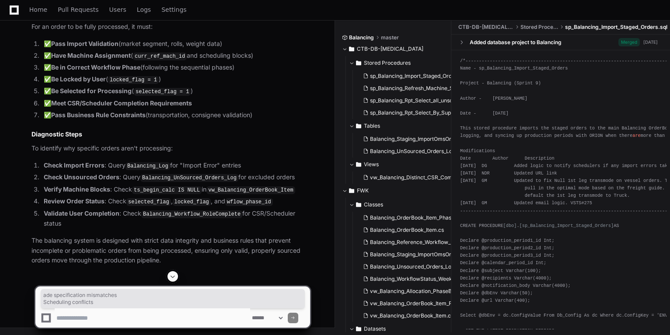
scroll to position [2404, 0]
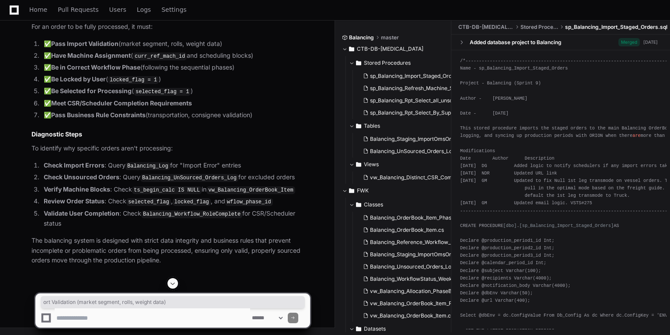
drag, startPoint x: 80, startPoint y: 203, endPoint x: 267, endPoint y: 207, distance: 186.4
click at [267, 49] on li "✅ Pass Import Validation (market segment, rolls, weight data)" at bounding box center [175, 44] width 269 height 10
drag, startPoint x: 68, startPoint y: 214, endPoint x: 262, endPoint y: 214, distance: 194.6
click at [262, 61] on li "✅ Have Machine Assignment ( curr_ref_mach_id and scheduling blocks)" at bounding box center [175, 56] width 269 height 10
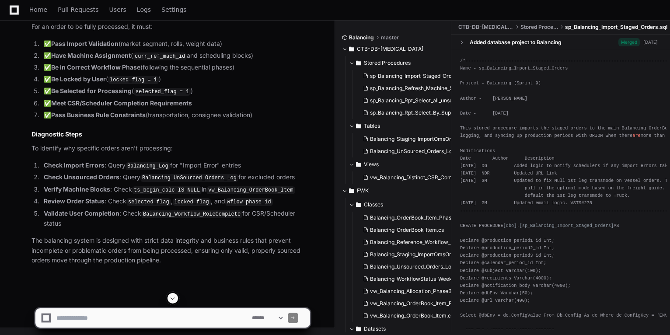
drag, startPoint x: 262, startPoint y: 214, endPoint x: 213, endPoint y: 224, distance: 49.9
click at [213, 73] on li "✅ Be in Correct Workflow Phase (following the sequential phases)" at bounding box center [175, 68] width 269 height 10
click at [150, 60] on code "curr_ref_mach_id" at bounding box center [160, 56] width 54 height 8
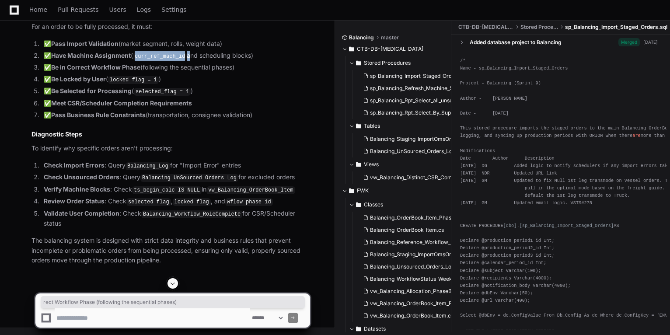
drag, startPoint x: 81, startPoint y: 224, endPoint x: 248, endPoint y: 230, distance: 167.2
click at [248, 73] on li "✅ Be in Correct Workflow Phase (following the sequential phases)" at bounding box center [175, 68] width 269 height 10
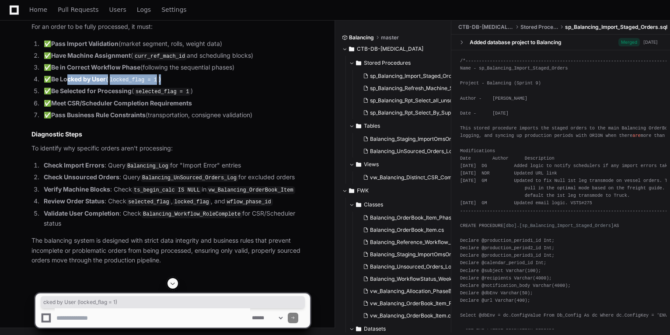
drag, startPoint x: 71, startPoint y: 234, endPoint x: 213, endPoint y: 234, distance: 142.1
click at [213, 85] on li "✅ Be Locked by User ( locked_flag = 1 )" at bounding box center [175, 79] width 269 height 10
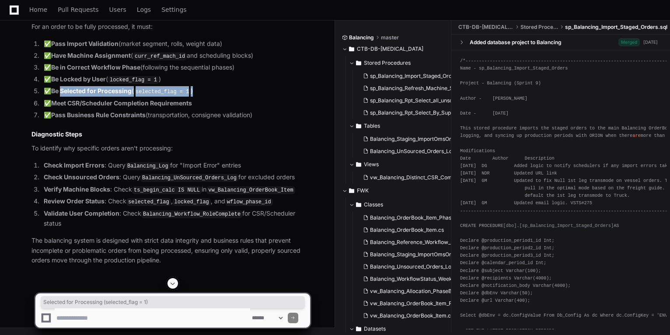
drag, startPoint x: 65, startPoint y: 250, endPoint x: 224, endPoint y: 247, distance: 159.2
click at [224, 97] on li "✅ Be Selected for Processing ( selected_flag = 1 )" at bounding box center [175, 91] width 269 height 10
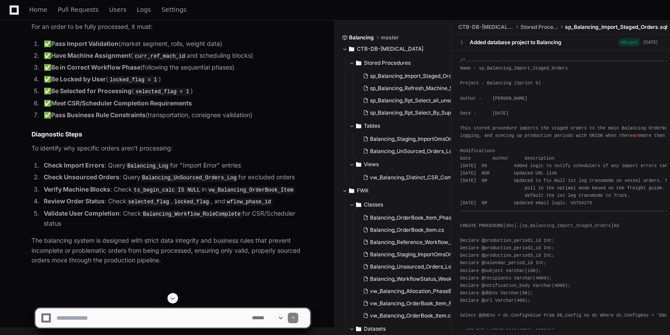
click at [184, 182] on code "Balancing_UnSourced_Orders_Log" at bounding box center [189, 178] width 98 height 8
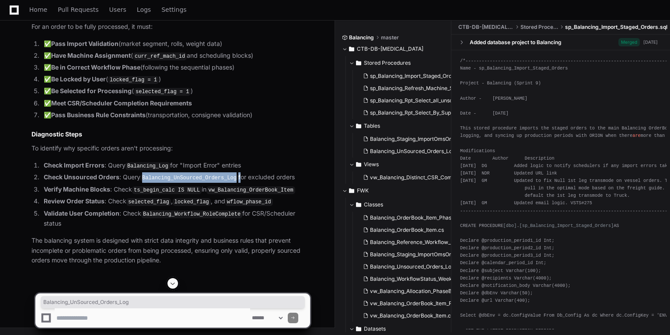
copy li "Balancing_UnSourced_Orders_Log"
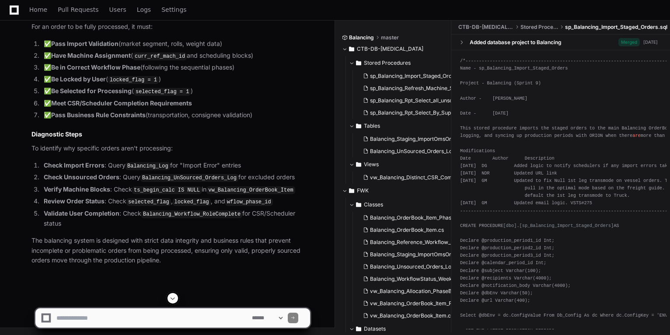
click at [222, 194] on code "vw_Balancing_OrderBook_Item" at bounding box center [250, 190] width 88 height 8
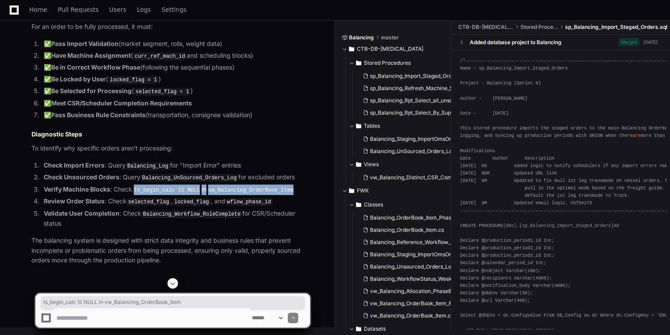
drag, startPoint x: 134, startPoint y: 242, endPoint x: 294, endPoint y: 241, distance: 160.5
click at [294, 195] on li "Verify Machine Blocks : Check ts_begin_calc IS NULL in vw_Balancing_OrderBook_I…" at bounding box center [175, 190] width 269 height 10
copy li "ts_begin_calc IS NULL in vw_Balancing_OrderBook_Item"
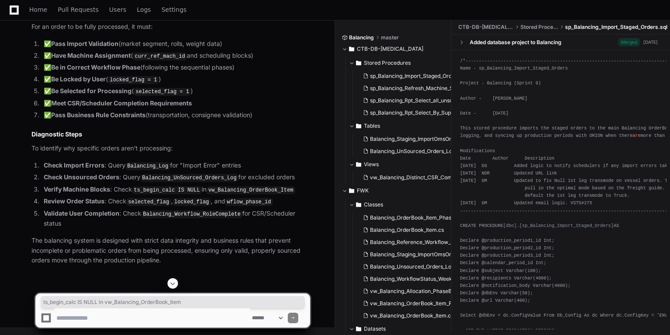
click at [49, 85] on li "✅ Be Locked by User ( locked_flag = 1 )" at bounding box center [175, 79] width 269 height 10
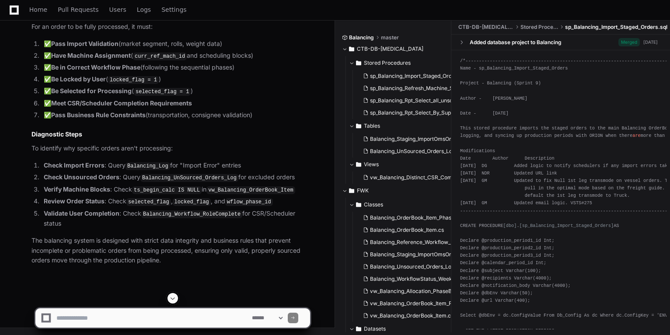
click at [49, 85] on li "✅ Be Locked by User ( locked_flag = 1 )" at bounding box center [175, 79] width 269 height 10
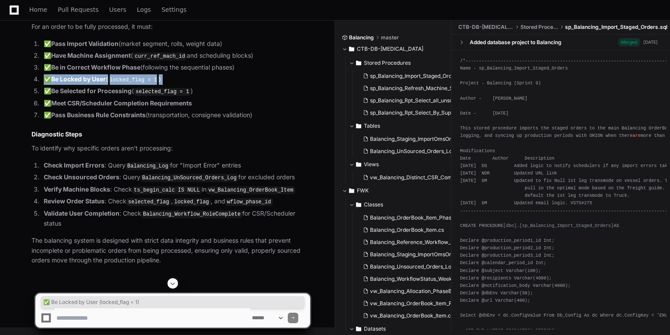
drag, startPoint x: 49, startPoint y: 131, endPoint x: 133, endPoint y: 131, distance: 84.4
click at [133, 84] on code "locked_flag = 1" at bounding box center [133, 80] width 51 height 8
click at [125, 84] on code "locked_flag = 1" at bounding box center [133, 80] width 51 height 8
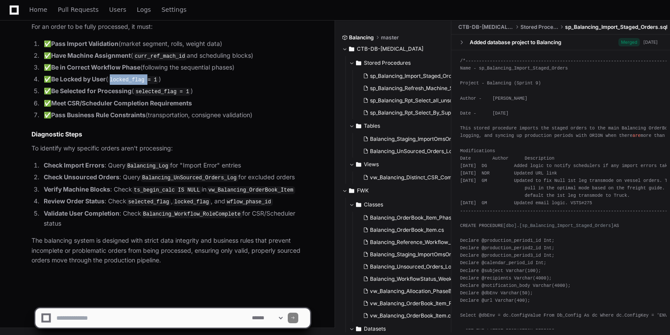
click at [125, 84] on code "locked_flag = 1" at bounding box center [133, 80] width 51 height 8
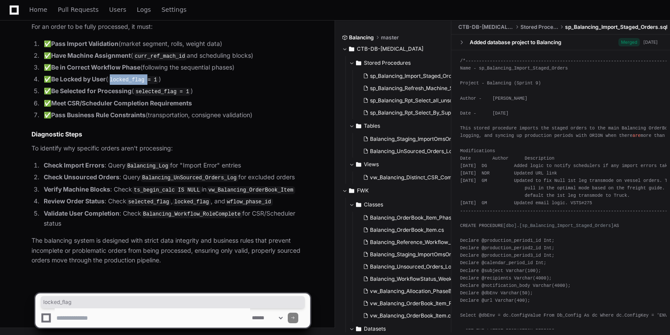
click at [125, 84] on code "locked_flag = 1" at bounding box center [133, 80] width 51 height 8
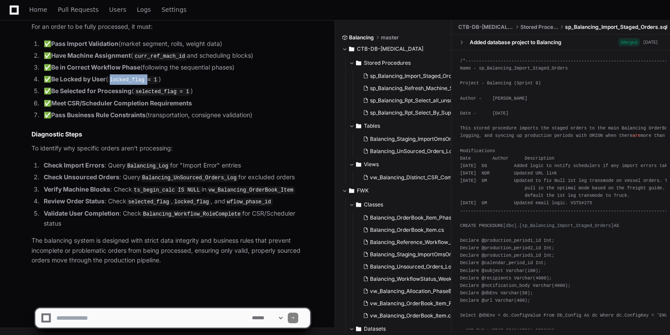
click at [125, 84] on code "locked_flag = 1" at bounding box center [133, 80] width 51 height 8
click at [99, 315] on textarea at bounding box center [153, 317] width 196 height 19
paste textarea "**********"
click at [115, 84] on code "locked_flag = 1" at bounding box center [133, 80] width 51 height 8
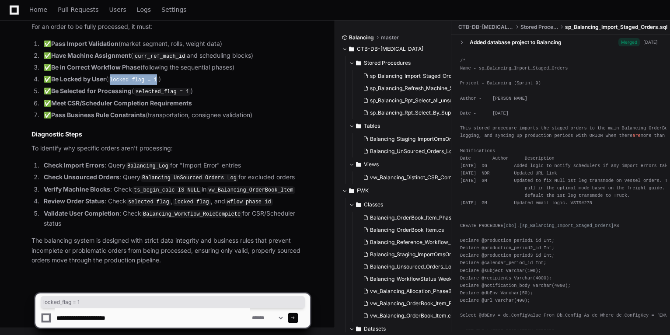
click at [158, 84] on code "locked_flag = 1" at bounding box center [133, 80] width 51 height 8
copy code "locked_flag = 1"
click at [111, 317] on textarea at bounding box center [153, 317] width 196 height 19
paste textarea "**********"
type textarea "**********"
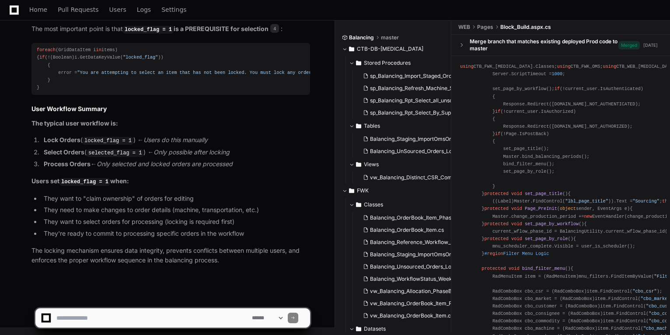
scroll to position [3833, 0]
click at [102, 143] on code "locked_flag = 1" at bounding box center [108, 141] width 51 height 8
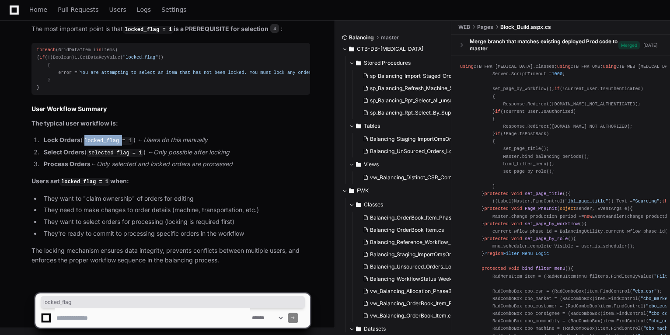
copy code "locked_flag"
click at [106, 155] on code "selected_flag = 1" at bounding box center [115, 153] width 57 height 8
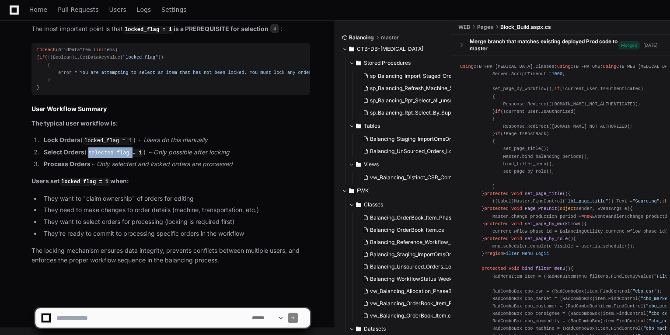
click at [106, 155] on code "selected_flag = 1" at bounding box center [115, 153] width 57 height 8
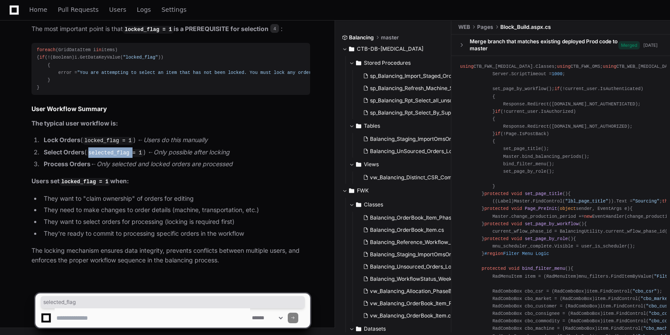
copy code "selected_flag"
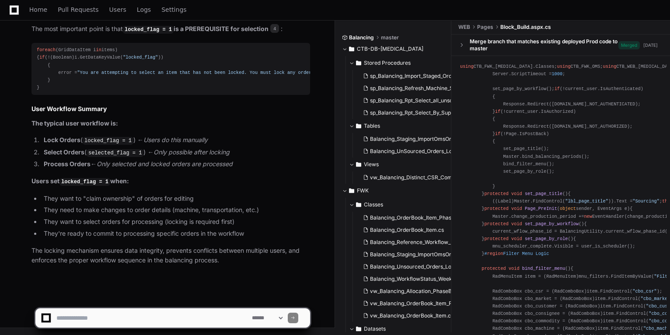
click at [43, 206] on li "They need to make changes to order details (machine, transportation, etc.)" at bounding box center [175, 210] width 269 height 10
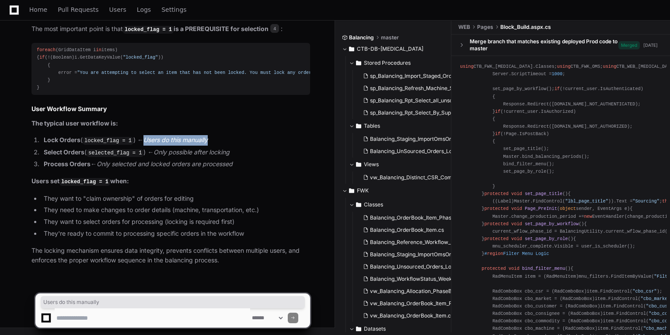
drag, startPoint x: 142, startPoint y: 141, endPoint x: 218, endPoint y: 140, distance: 75.7
click at [218, 140] on li "Lock Orders ( locked_flag = 1 ) ← Users do this manually" at bounding box center [175, 140] width 269 height 10
drag, startPoint x: 44, startPoint y: 141, endPoint x: 222, endPoint y: 136, distance: 178.5
click at [222, 136] on li "Lock Orders ( locked_flag = 1 ) ← Users do this manually" at bounding box center [175, 140] width 269 height 10
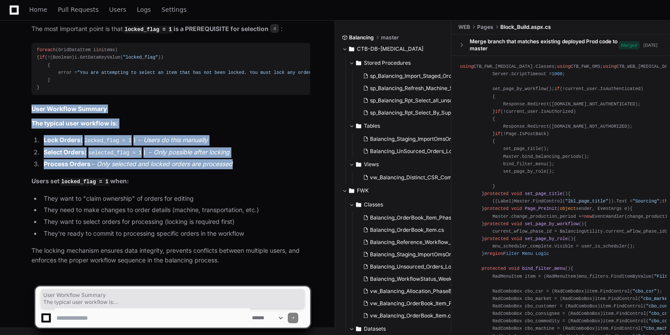
drag, startPoint x: 31, startPoint y: 110, endPoint x: 244, endPoint y: 161, distance: 219.0
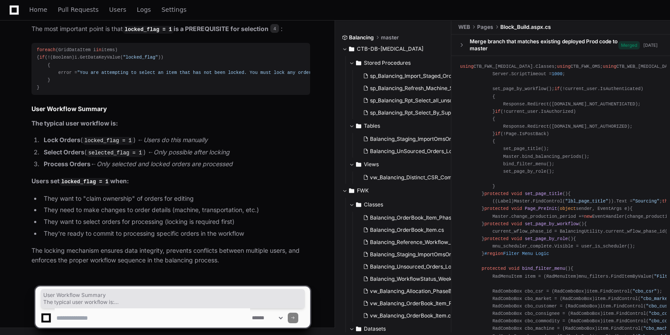
click at [65, 316] on textarea at bounding box center [153, 317] width 196 height 19
paste textarea "**********"
type textarea "**********"
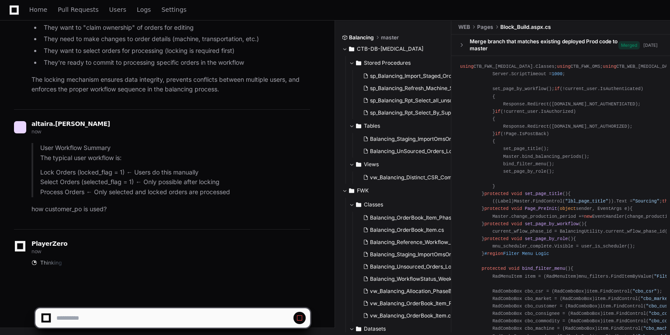
scroll to position [4003, 0]
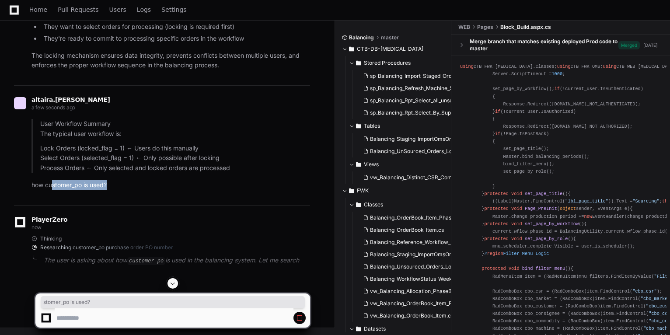
drag, startPoint x: 125, startPoint y: 210, endPoint x: 52, endPoint y: 210, distance: 72.6
click at [52, 190] on p "how customer_po is used?" at bounding box center [170, 185] width 279 height 10
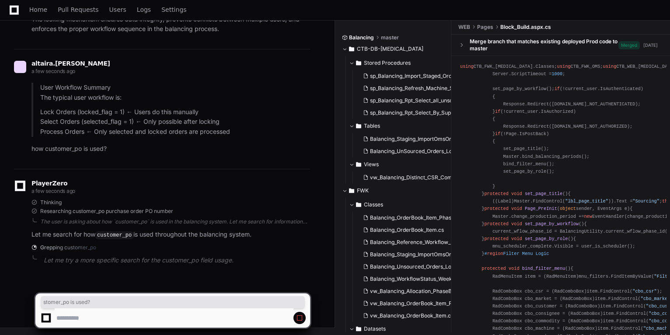
scroll to position [4064, 0]
click at [58, 235] on p "Let me search for how customer_po is used throughout the balancing system." at bounding box center [170, 235] width 279 height 10
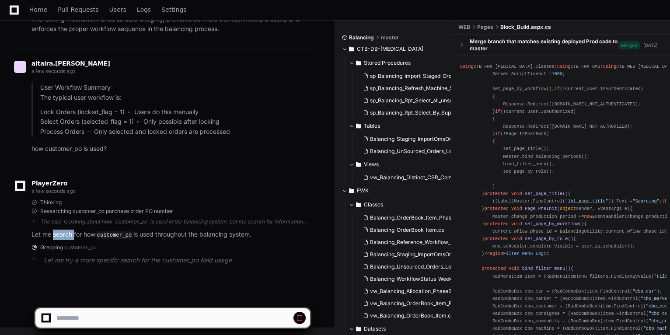
click at [58, 235] on p "Let me search for how customer_po is used throughout the balancing system." at bounding box center [170, 235] width 279 height 10
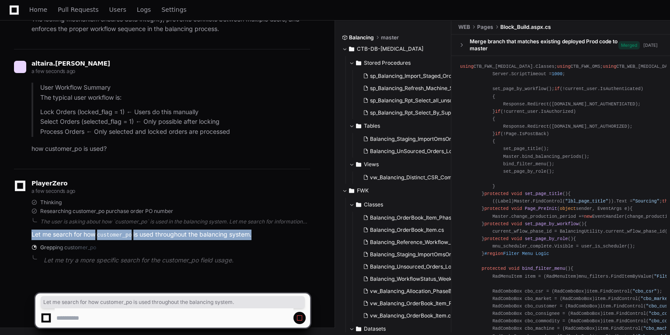
click at [58, 235] on p "Let me search for how customer_po is used throughout the balancing system." at bounding box center [170, 235] width 279 height 10
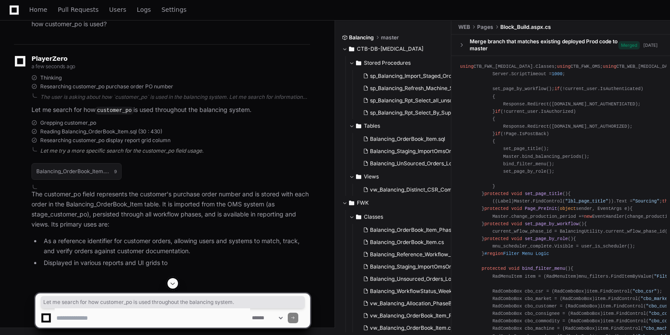
scroll to position [4176, 0]
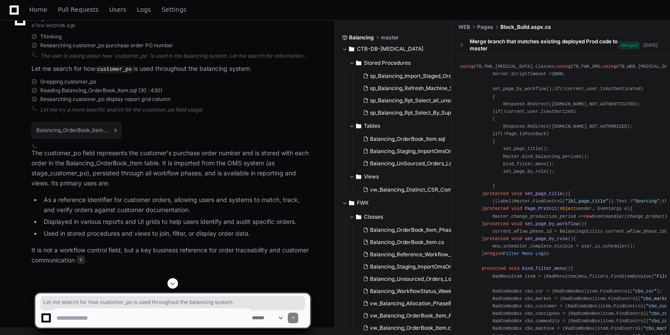
click at [196, 188] on p "The customer_po field represents the customer's purchase order number and is st…" at bounding box center [170, 168] width 279 height 40
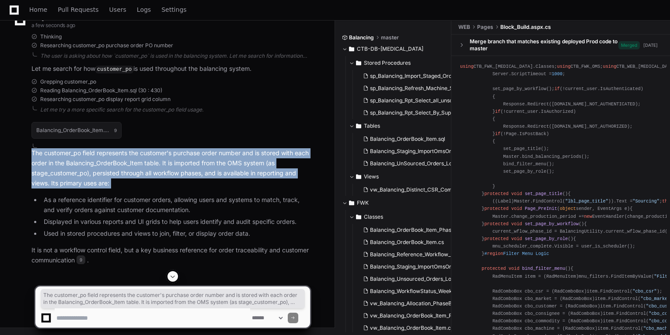
click at [196, 188] on p "The customer_po field represents the customer's purchase order number and is st…" at bounding box center [170, 168] width 279 height 40
click at [97, 188] on p "The customer_po field represents the customer's purchase order number and is st…" at bounding box center [170, 168] width 279 height 40
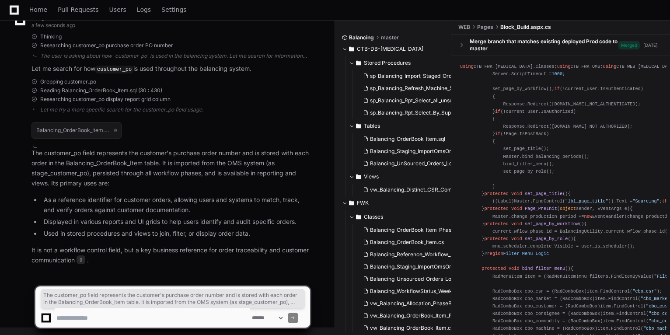
click at [96, 311] on textarea at bounding box center [153, 317] width 196 height 19
type textarea "**********"
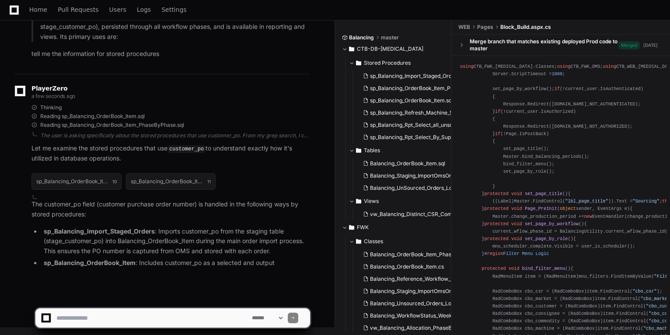
scroll to position [4543, 0]
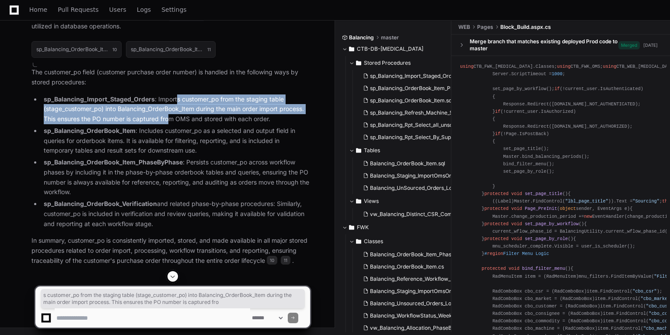
drag, startPoint x: 174, startPoint y: 237, endPoint x: 171, endPoint y: 244, distance: 7.1
click at [171, 124] on li "sp_Balancing_Import_Staged_Orders : Imports customer_po from the staging table …" at bounding box center [175, 109] width 269 height 30
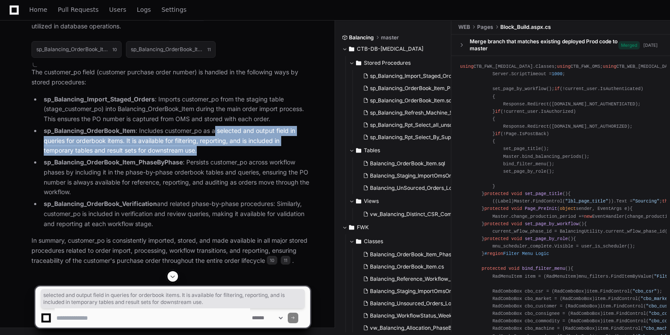
drag, startPoint x: 216, startPoint y: 225, endPoint x: 202, endPoint y: 244, distance: 23.2
click at [202, 156] on li "sp_Balancing_OrderBook_Item : Includes customer_po as a selected and output fie…" at bounding box center [175, 141] width 269 height 30
drag, startPoint x: 202, startPoint y: 244, endPoint x: 159, endPoint y: 238, distance: 43.7
click at [159, 156] on li "sp_Balancing_OrderBook_Item : Includes customer_po as a selected and output fie…" at bounding box center [175, 141] width 269 height 30
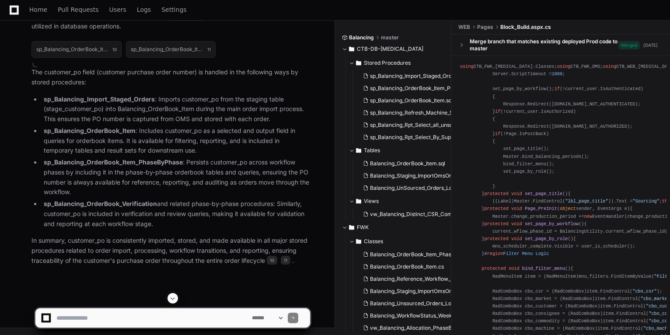
click at [231, 156] on li "sp_Balancing_OrderBook_Item : Includes customer_po as a selected and output fie…" at bounding box center [175, 141] width 269 height 30
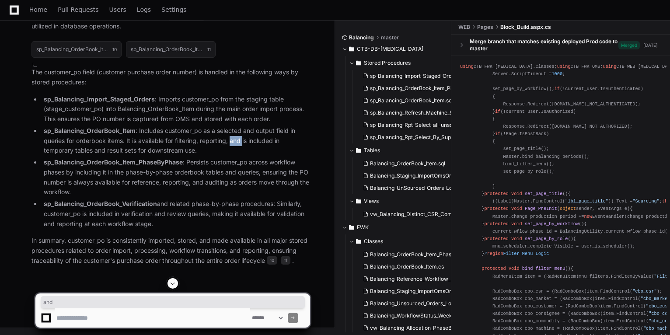
click at [231, 156] on li "sp_Balancing_OrderBook_Item : Includes customer_po as a selected and output fie…" at bounding box center [175, 141] width 269 height 30
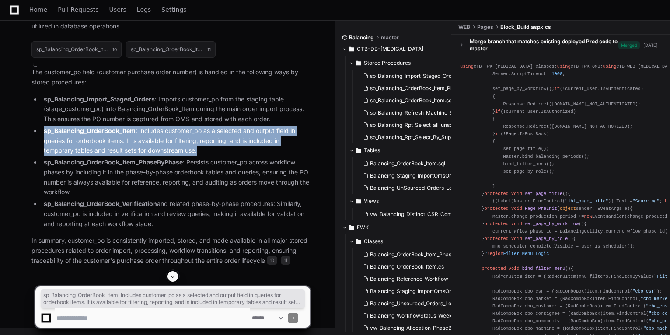
click at [231, 156] on li "sp_Balancing_OrderBook_Item : Includes customer_po as a selected and output fie…" at bounding box center [175, 141] width 269 height 30
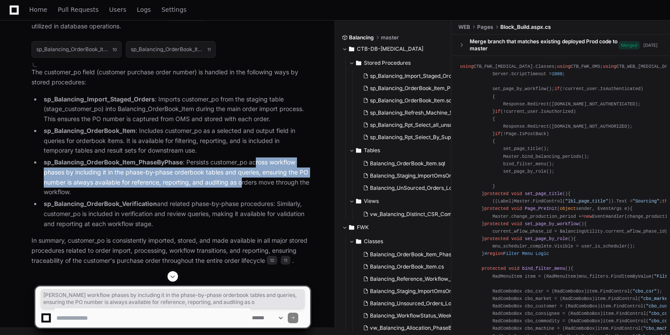
drag, startPoint x: 257, startPoint y: 190, endPoint x: 242, endPoint y: 202, distance: 19.3
click at [242, 197] on li "sp_Balancing_OrderBook_Item_PhaseByPhase : Persists customer_po across workflow…" at bounding box center [175, 177] width 269 height 40
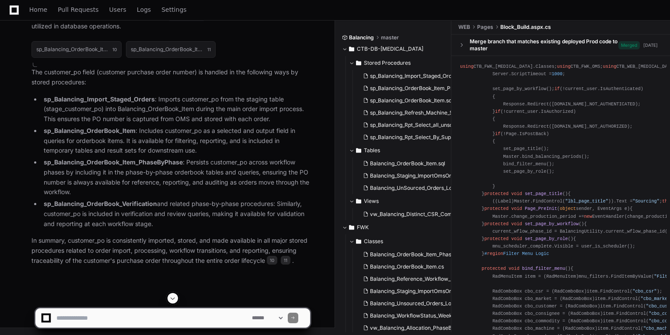
drag, startPoint x: 242, startPoint y: 202, endPoint x: 188, endPoint y: 216, distance: 56.0
click at [188, 197] on li "sp_Balancing_OrderBook_Item_PhaseByPhase : Persists customer_po across workflow…" at bounding box center [175, 177] width 269 height 40
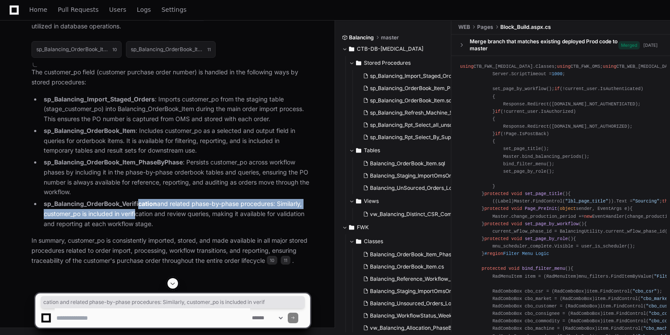
drag, startPoint x: 138, startPoint y: 227, endPoint x: 135, endPoint y: 238, distance: 11.5
click at [135, 229] on li "sp_Balancing_OrderBook_Verification and related phase-by-phase procedures: Simi…" at bounding box center [175, 214] width 269 height 30
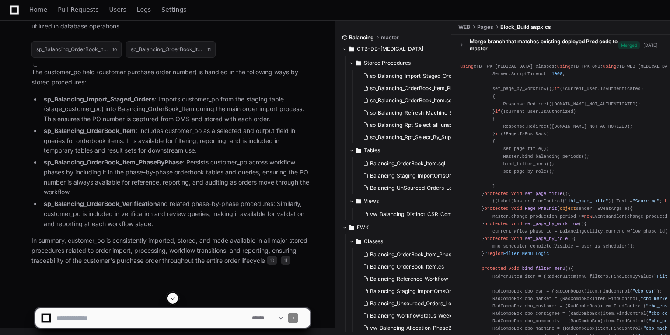
drag, startPoint x: 135, startPoint y: 238, endPoint x: 95, endPoint y: 263, distance: 46.7
click at [95, 263] on p "In summary, customer_po is consistently imported, stored, and made available in…" at bounding box center [170, 251] width 279 height 30
click at [95, 261] on p "In summary, customer_po is consistently imported, stored, and made available in…" at bounding box center [170, 251] width 279 height 30
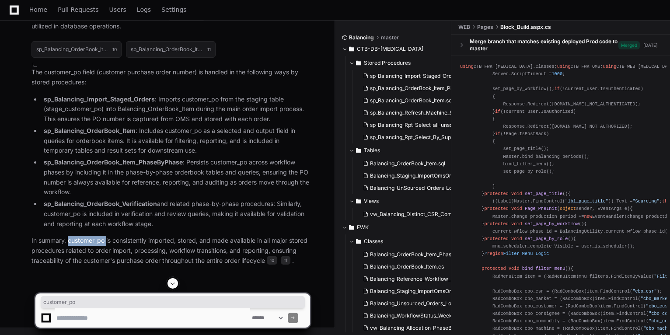
scroll to position [4673, 0]
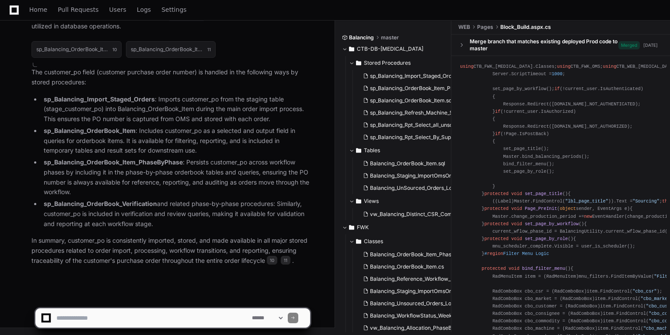
click at [64, 250] on p "In summary, customer_po is consistently imported, stored, and made available in…" at bounding box center [170, 251] width 279 height 30
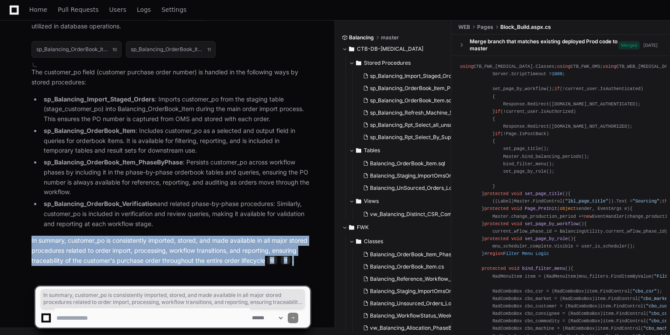
click at [64, 250] on p "In summary, customer_po is consistently imported, stored, and made available in…" at bounding box center [170, 251] width 279 height 30
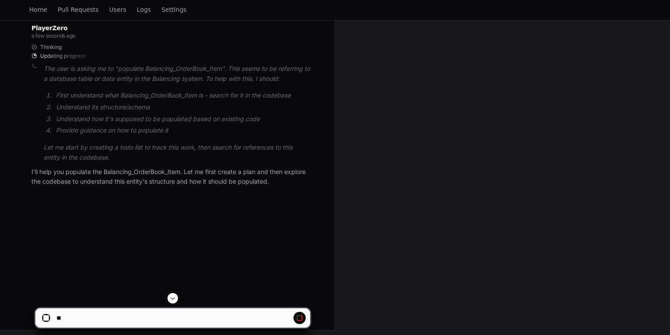
scroll to position [142, 0]
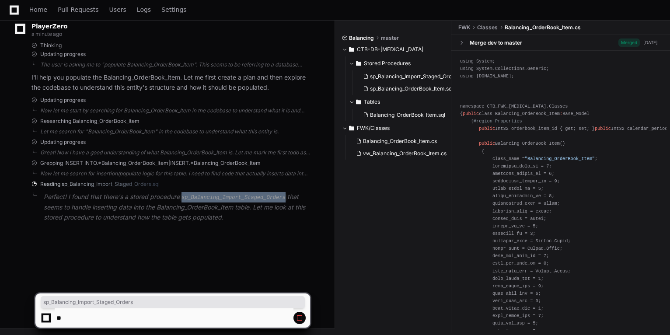
drag, startPoint x: 183, startPoint y: 199, endPoint x: 277, endPoint y: 197, distance: 93.6
click at [277, 197] on code "sp_Balancing_Import_Staged_Orders" at bounding box center [234, 198] width 108 height 8
copy code "sp_Balancing_Import_Staged_Orders"
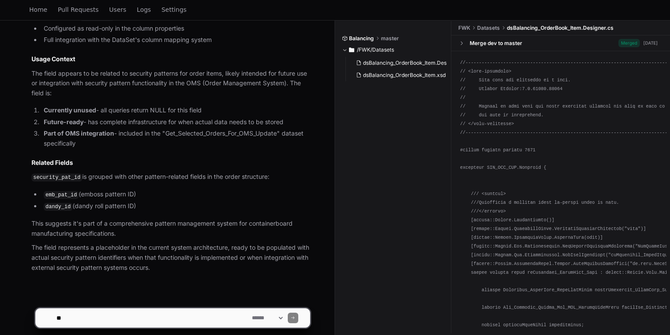
scroll to position [883, 0]
click at [216, 135] on li "Part of OMS integration - included in the "Get_Selected_Orders_For_OMS_Update" …" at bounding box center [175, 139] width 269 height 20
click at [168, 136] on li "Part of OMS integration - included in the "Get_Selected_Orders_For_OMS_Update" …" at bounding box center [175, 139] width 269 height 20
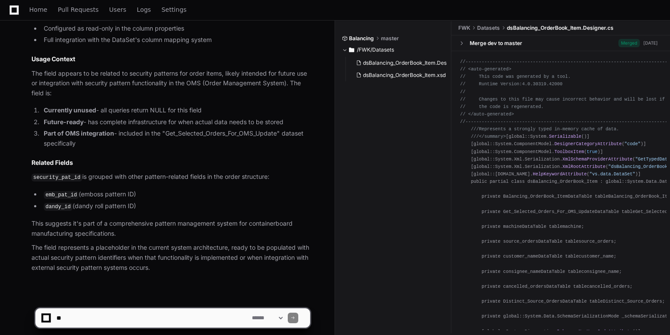
scroll to position [848, 0]
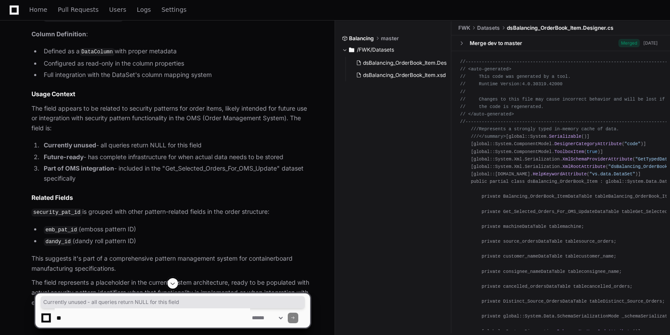
drag, startPoint x: 213, startPoint y: 140, endPoint x: 41, endPoint y: 142, distance: 171.9
click at [41, 142] on li "Currently unused - all queries return NULL for this field" at bounding box center [175, 145] width 269 height 10
drag, startPoint x: 41, startPoint y: 142, endPoint x: 144, endPoint y: 118, distance: 105.9
click at [144, 118] on p "The field appears to be related to security patterns for order items, likely in…" at bounding box center [170, 119] width 279 height 30
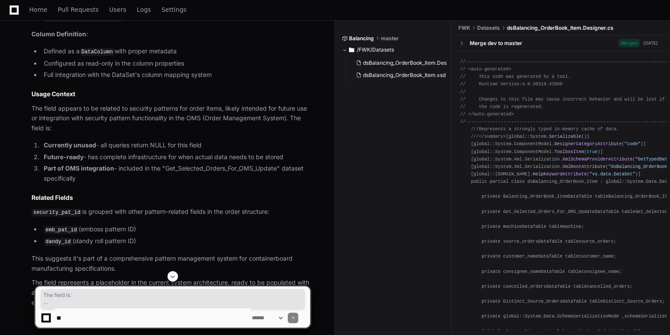
drag, startPoint x: 293, startPoint y: 113, endPoint x: 264, endPoint y: 170, distance: 63.8
click at [264, 170] on article "Based on my comprehensive search through the codebase, here is all the informat…" at bounding box center [170, 1] width 279 height 613
click at [124, 143] on li "Currently unused - all queries return NULL for this field" at bounding box center [175, 145] width 269 height 10
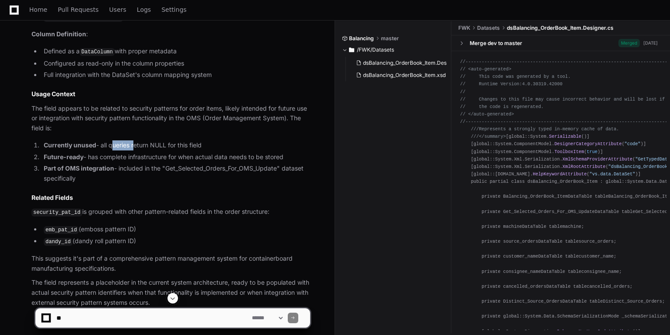
click at [124, 143] on li "Currently unused - all queries return NULL for this field" at bounding box center [175, 145] width 269 height 10
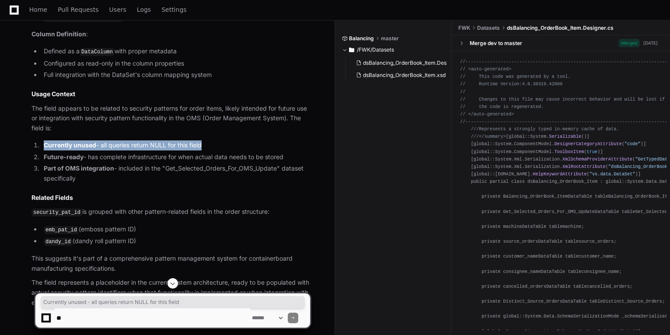
click at [124, 143] on li "Currently unused - all queries return NULL for this field" at bounding box center [175, 145] width 269 height 10
click at [125, 143] on li "Currently unused - all queries return NULL for this field" at bounding box center [175, 145] width 269 height 10
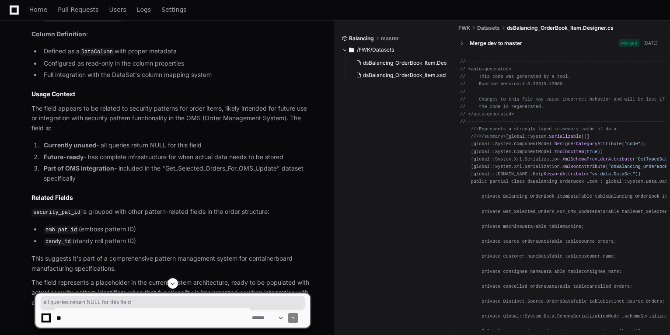
drag, startPoint x: 102, startPoint y: 136, endPoint x: 211, endPoint y: 136, distance: 109.3
click at [211, 140] on li "Currently unused - all queries return NULL for this field" at bounding box center [175, 145] width 269 height 10
copy li "all queries return NULL for this field"
